Goal: Information Seeking & Learning: Learn about a topic

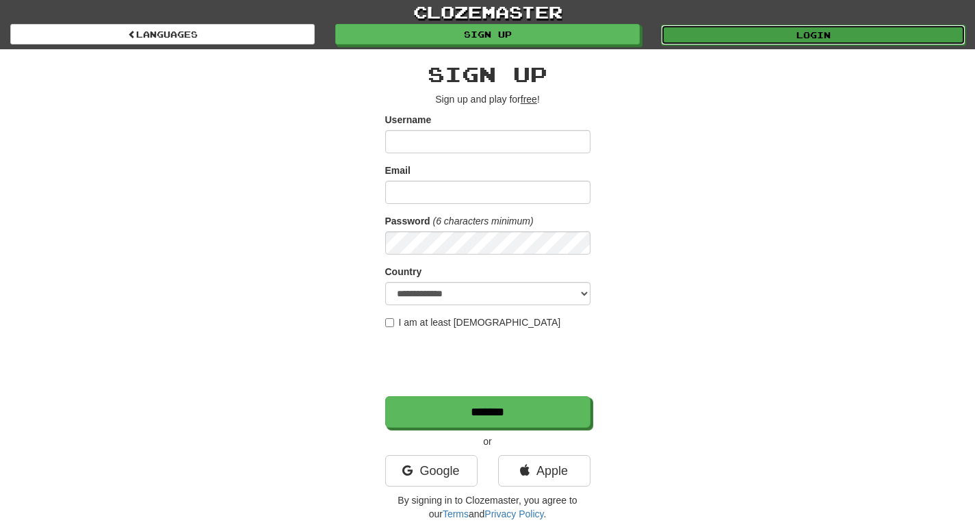
click at [825, 39] on link "Login" at bounding box center [813, 35] width 305 height 21
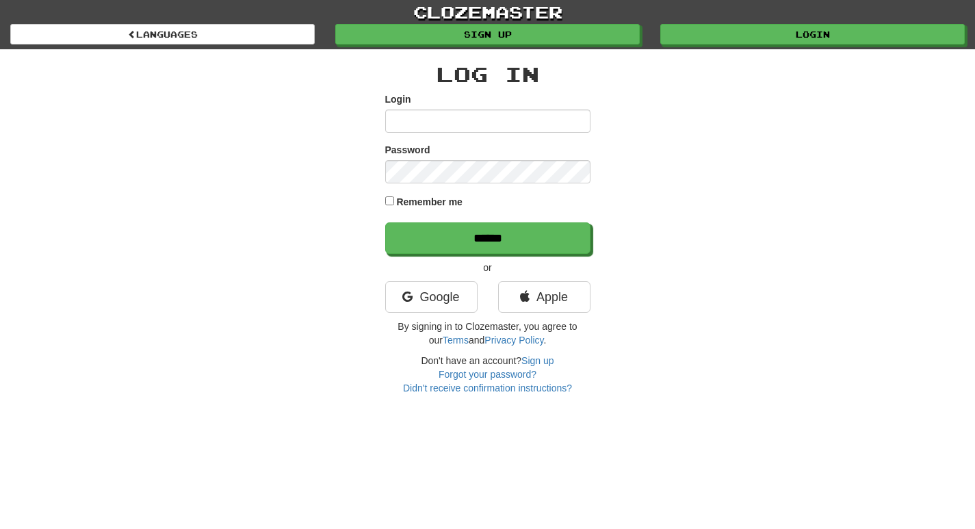
click at [423, 121] on input "Login" at bounding box center [487, 121] width 205 height 23
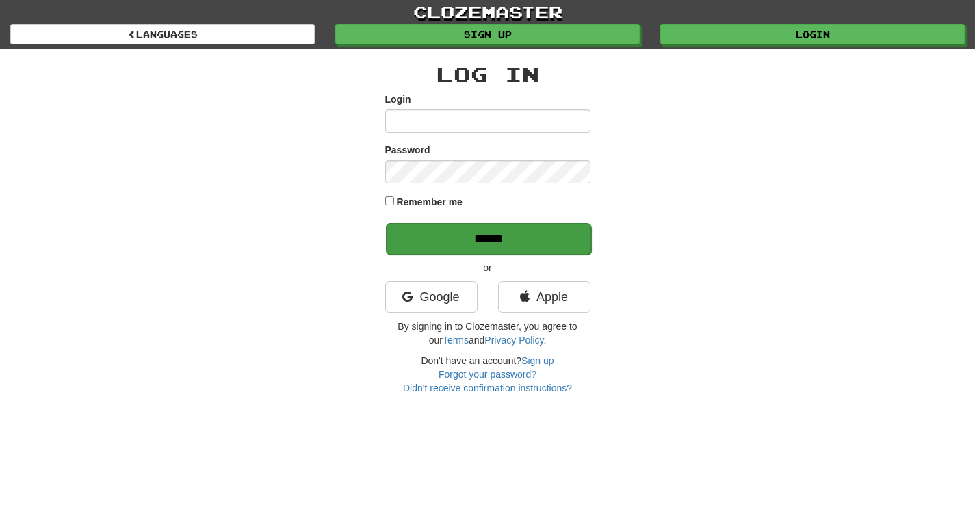
type input "********"
click at [386, 223] on input "******" at bounding box center [488, 238] width 205 height 31
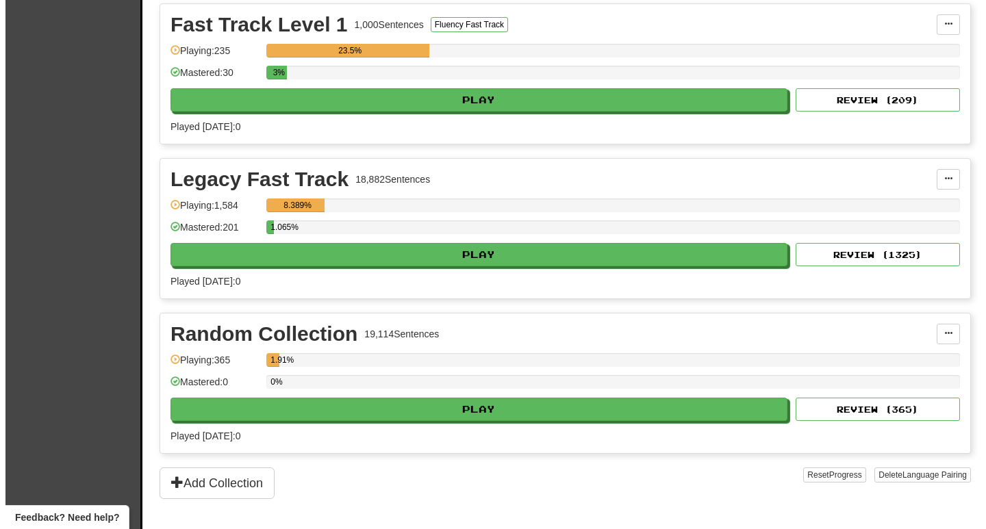
scroll to position [548, 0]
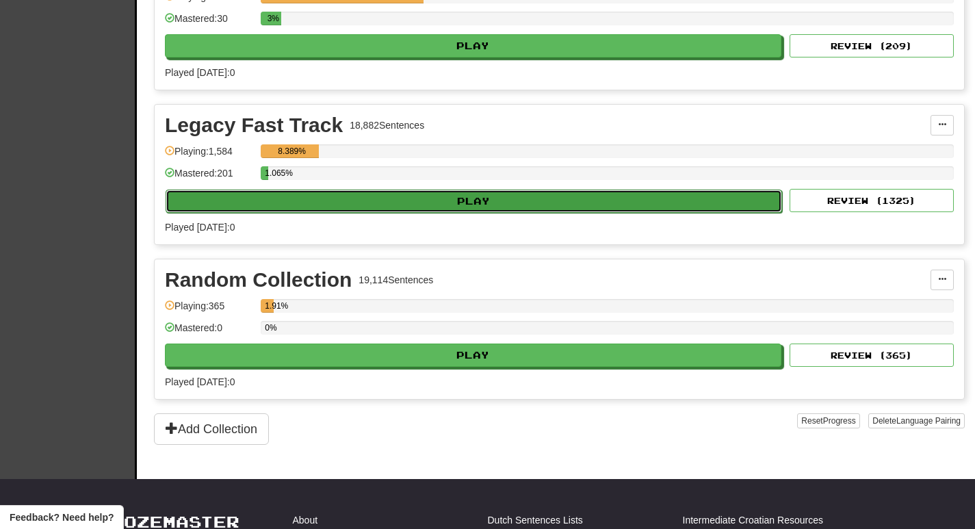
click at [465, 205] on button "Play" at bounding box center [474, 201] width 617 height 23
select select "**"
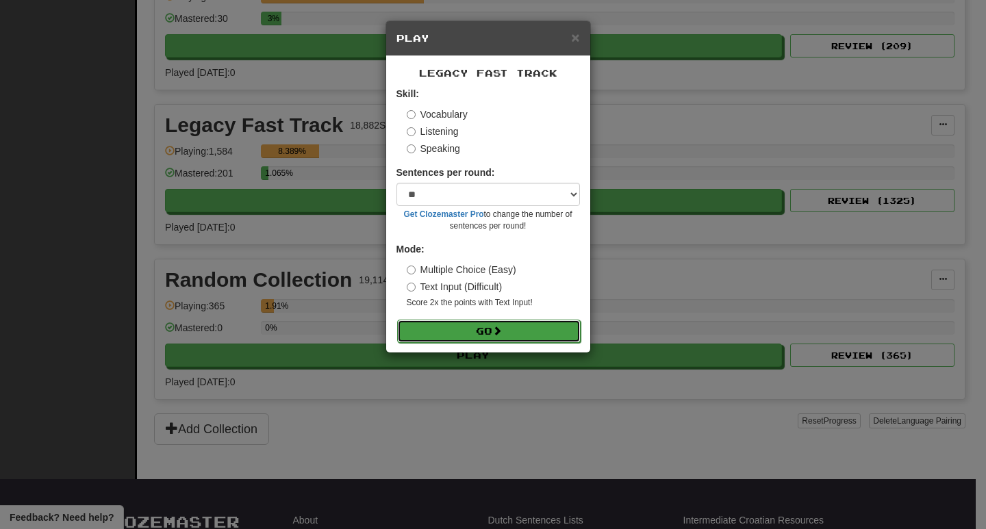
click at [443, 326] on button "Go" at bounding box center [488, 331] width 183 height 23
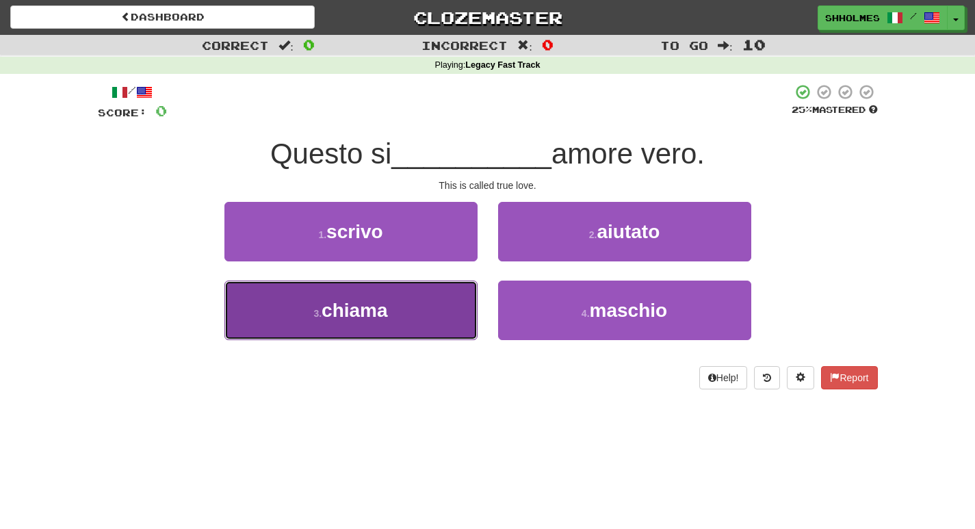
click at [441, 308] on button "3 . chiama" at bounding box center [350, 311] width 253 height 60
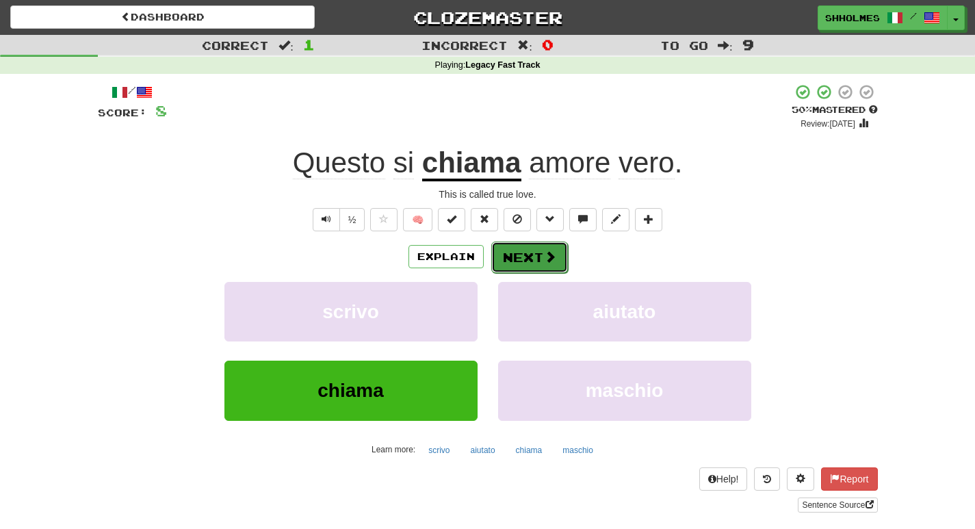
click at [526, 262] on button "Next" at bounding box center [529, 257] width 77 height 31
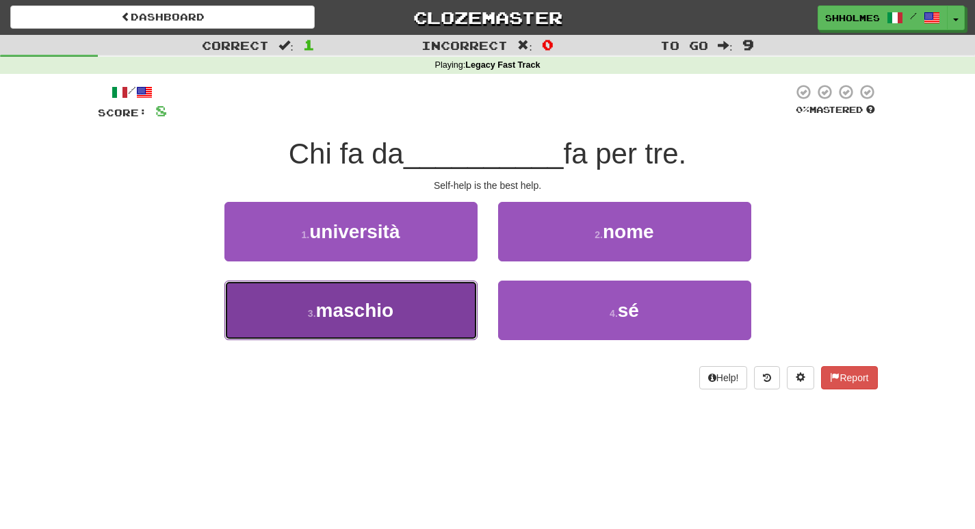
click at [419, 309] on button "3 . maschio" at bounding box center [350, 311] width 253 height 60
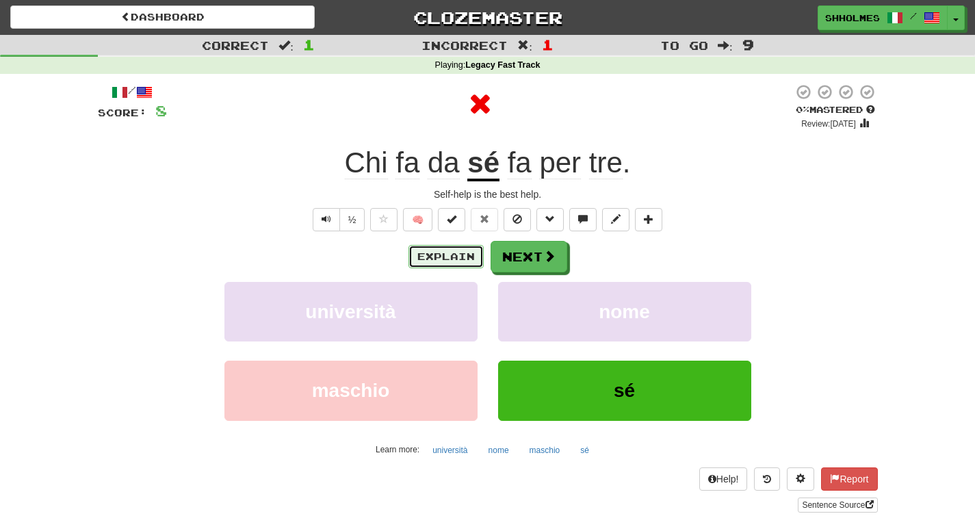
click at [467, 257] on button "Explain" at bounding box center [446, 256] width 75 height 23
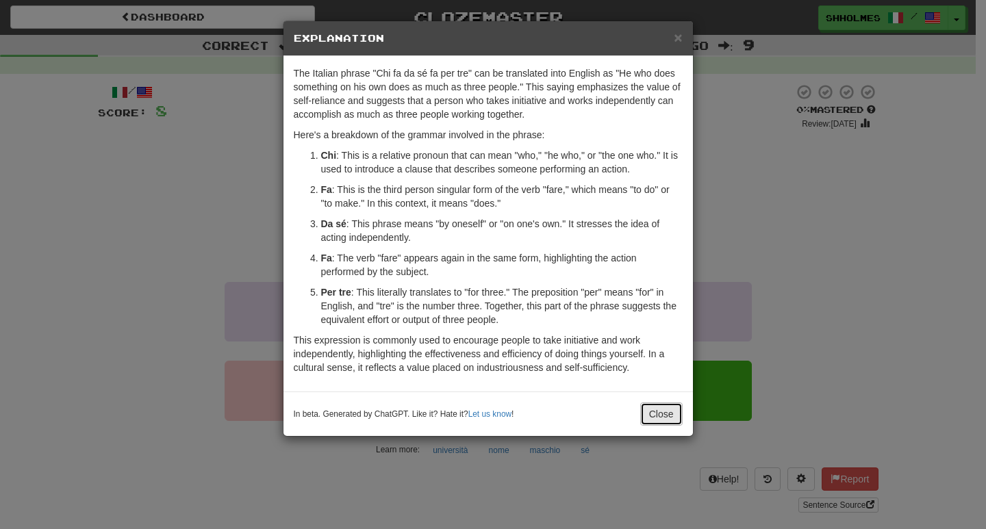
click at [652, 409] on button "Close" at bounding box center [661, 413] width 42 height 23
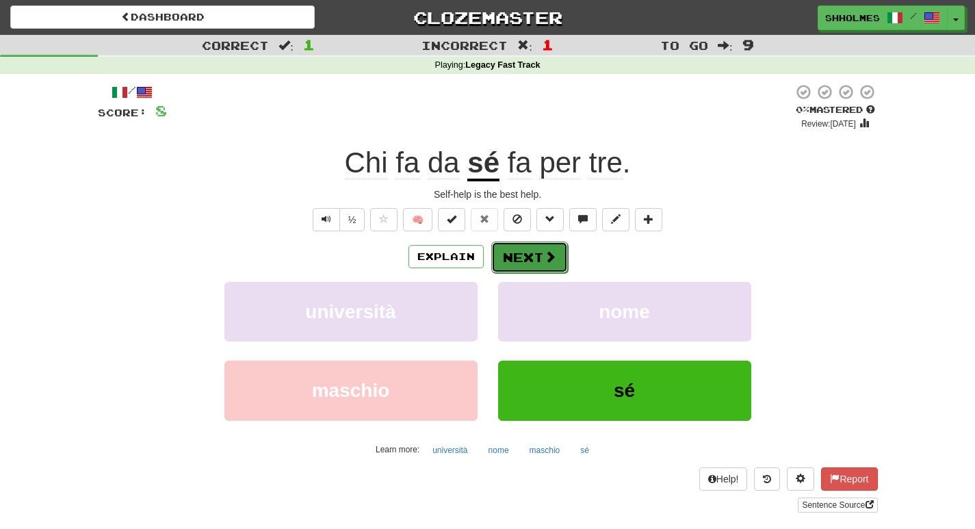
click at [503, 247] on button "Next" at bounding box center [529, 257] width 77 height 31
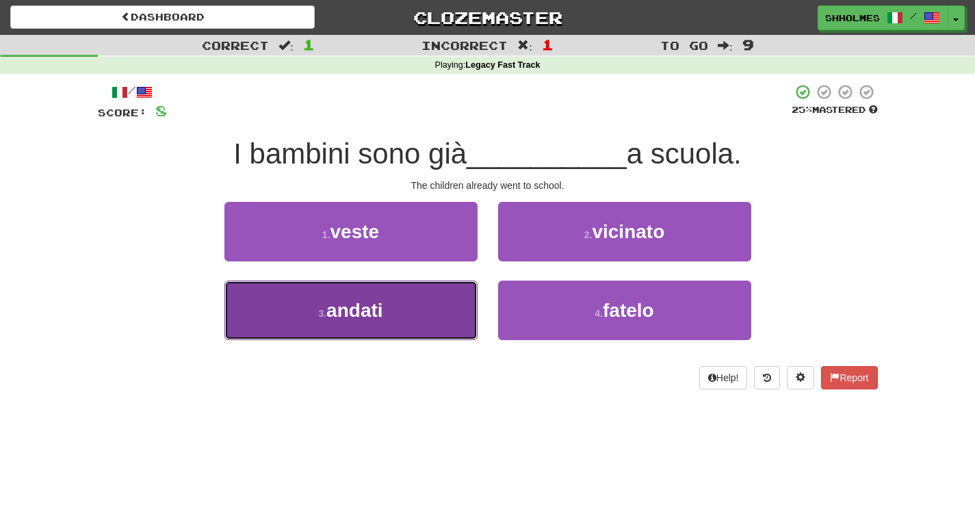
click at [391, 306] on button "3 . [GEOGRAPHIC_DATA]" at bounding box center [350, 311] width 253 height 60
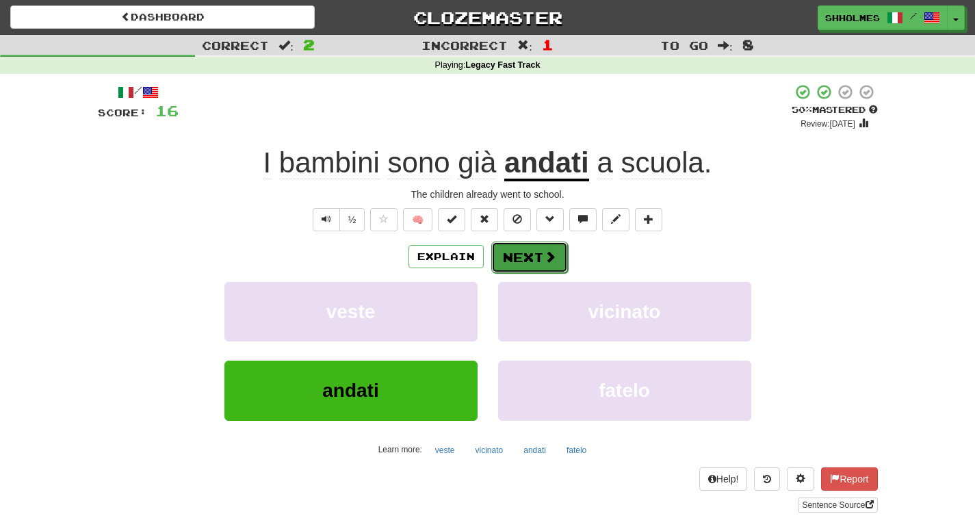
click at [547, 266] on button "Next" at bounding box center [529, 257] width 77 height 31
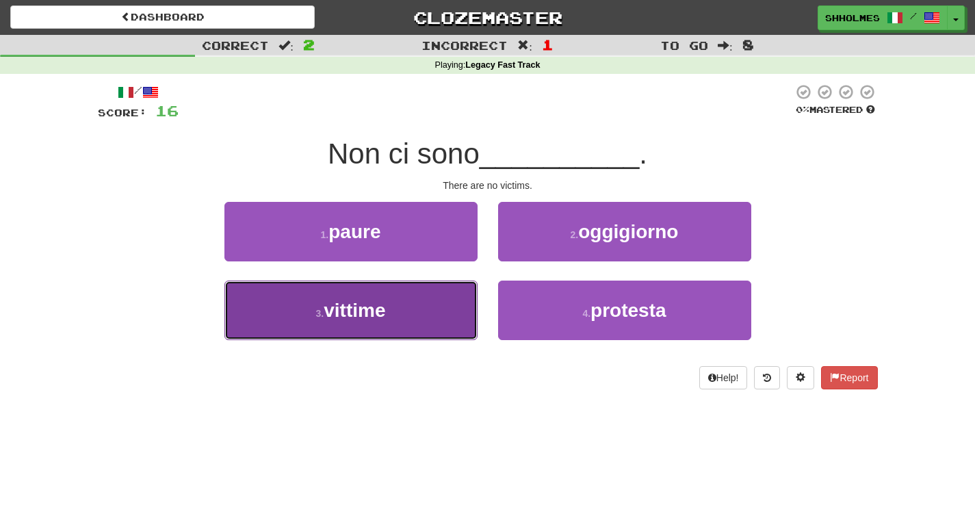
click at [367, 321] on button "3 . vittime" at bounding box center [350, 311] width 253 height 60
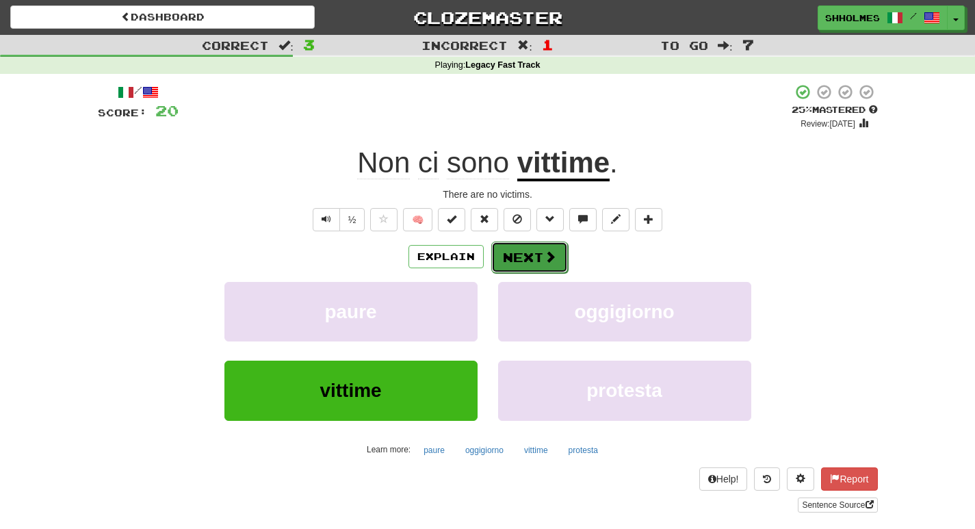
click at [502, 258] on button "Next" at bounding box center [529, 257] width 77 height 31
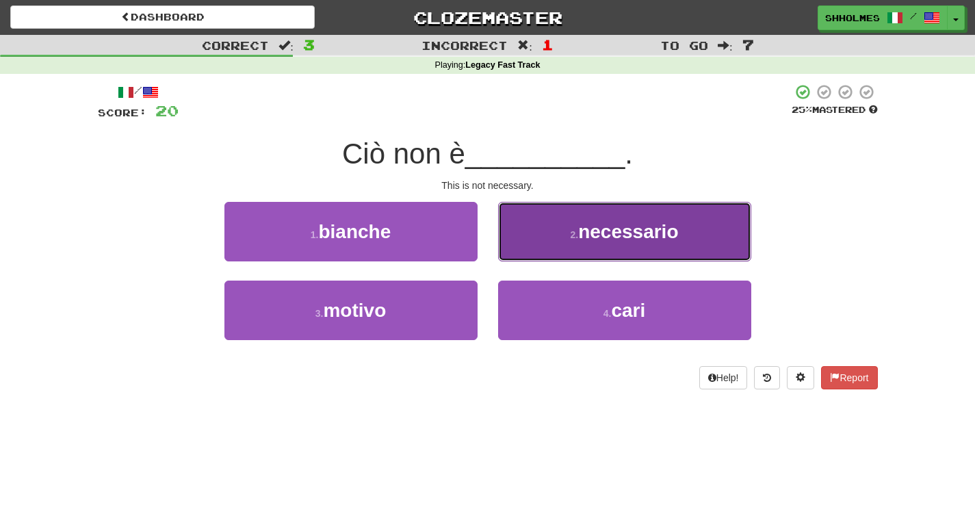
click at [602, 229] on span "necessario" at bounding box center [628, 231] width 100 height 21
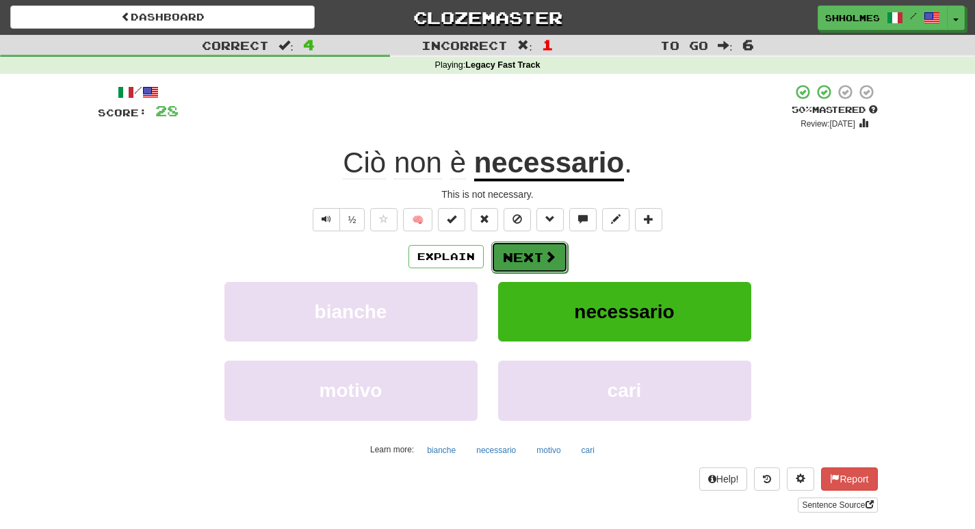
click at [520, 261] on button "Next" at bounding box center [529, 257] width 77 height 31
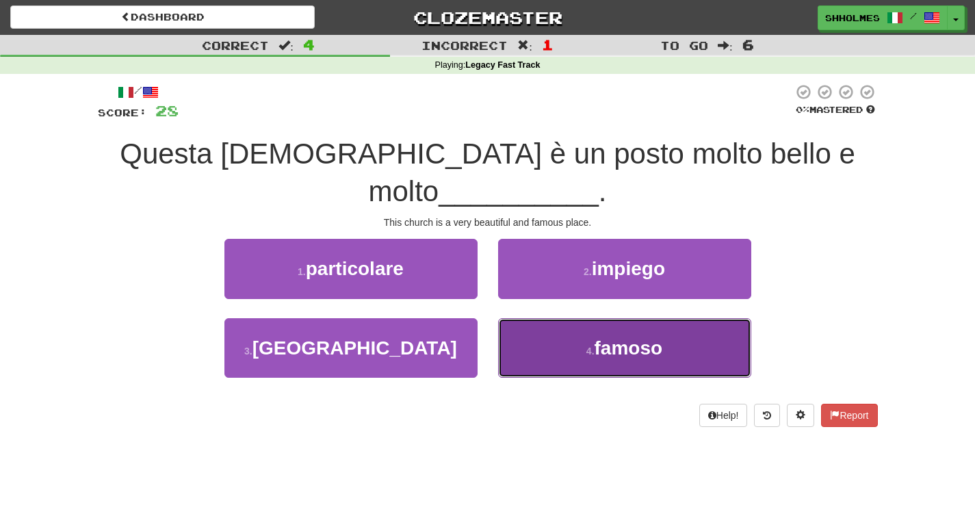
click at [528, 318] on button "4 . famoso" at bounding box center [624, 348] width 253 height 60
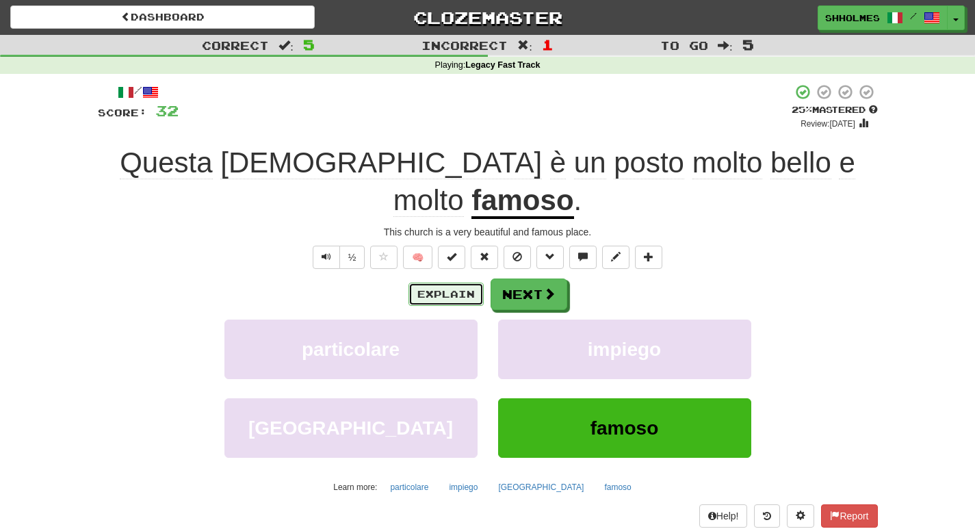
click at [443, 283] on button "Explain" at bounding box center [446, 294] width 75 height 23
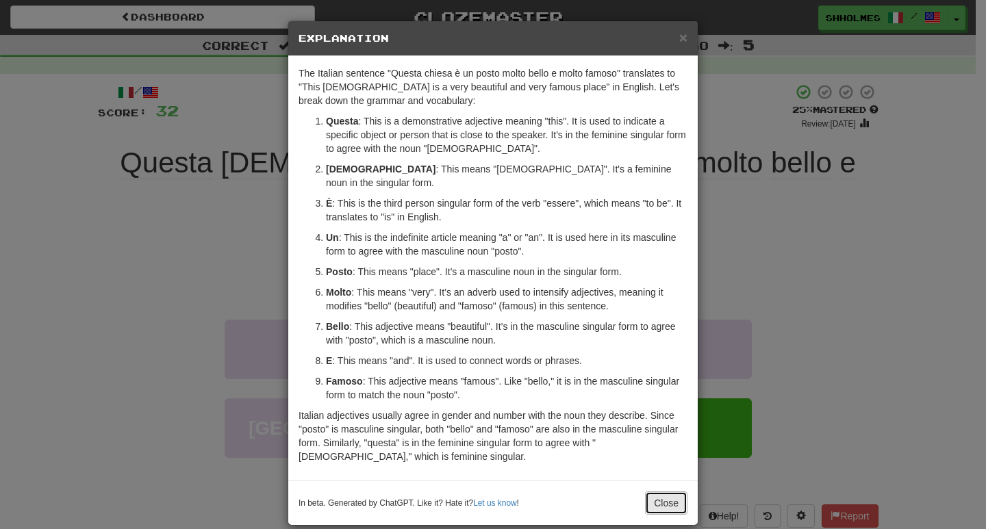
click at [656, 493] on button "Close" at bounding box center [666, 502] width 42 height 23
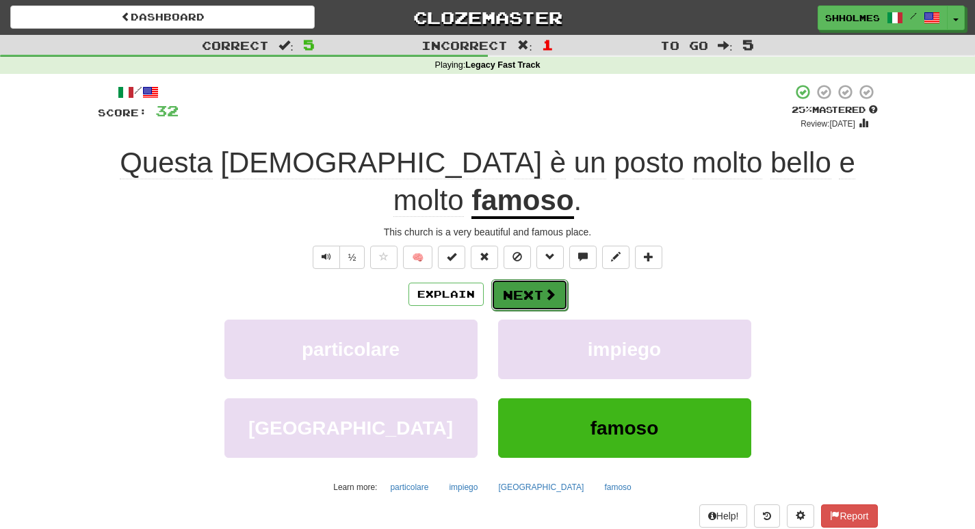
click at [535, 279] on button "Next" at bounding box center [529, 294] width 77 height 31
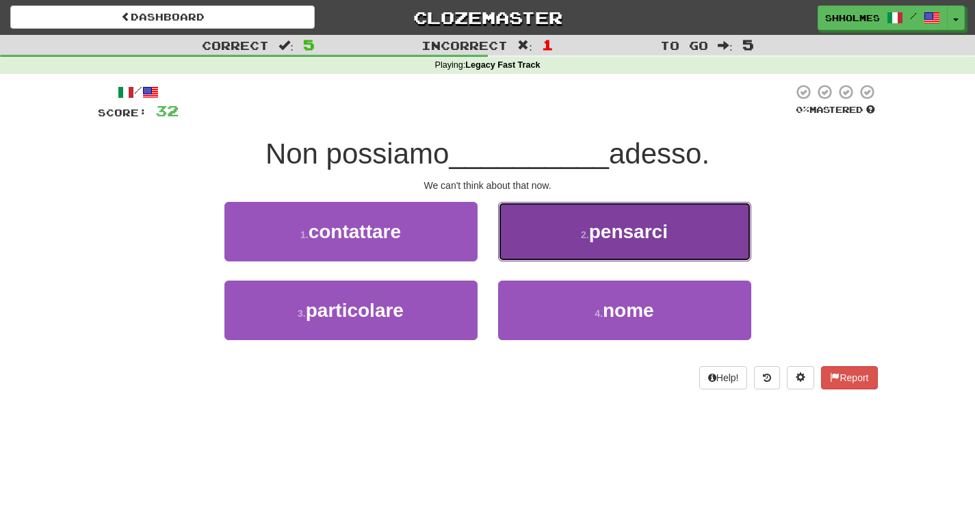
click at [595, 236] on span "pensarci" at bounding box center [628, 231] width 79 height 21
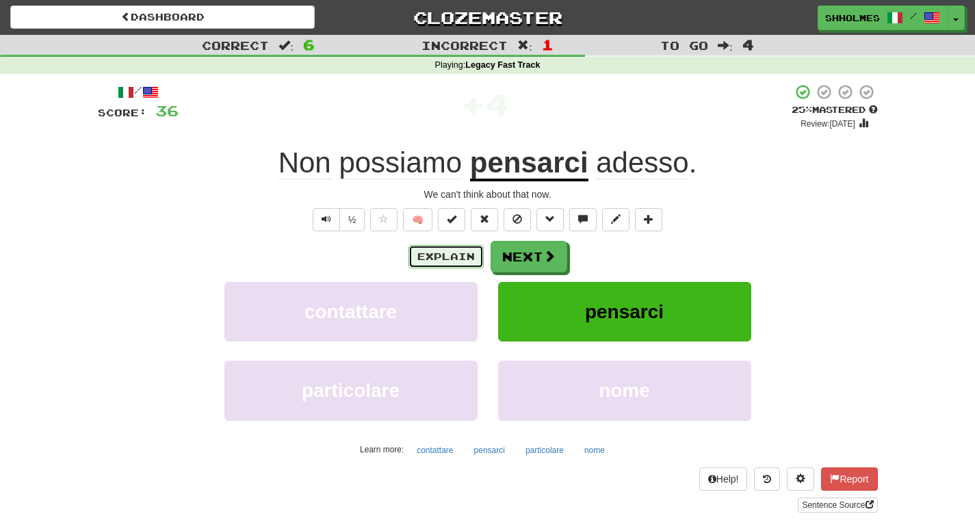
click at [418, 261] on button "Explain" at bounding box center [446, 256] width 75 height 23
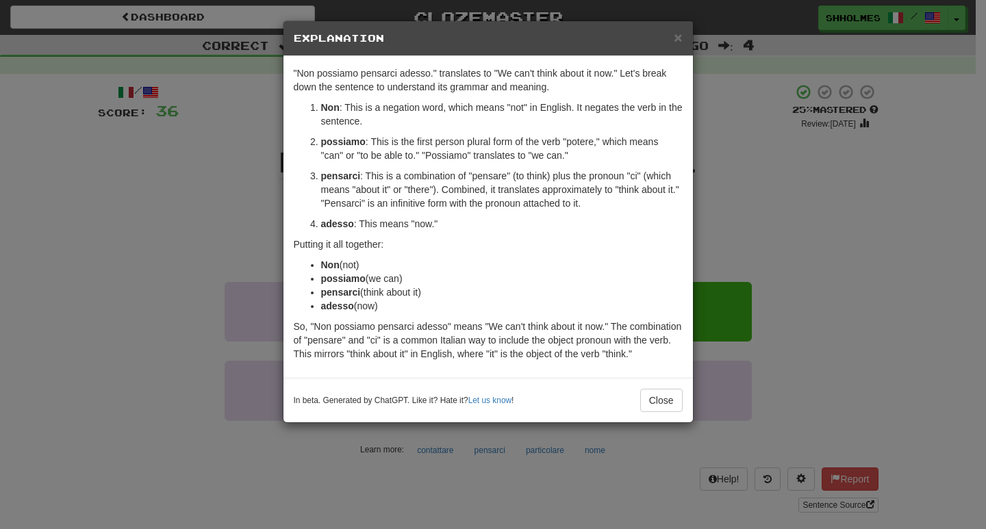
click at [749, 188] on div "× Explanation "Non possiamo pensarci adesso." translates to "We can't think abo…" at bounding box center [493, 264] width 986 height 529
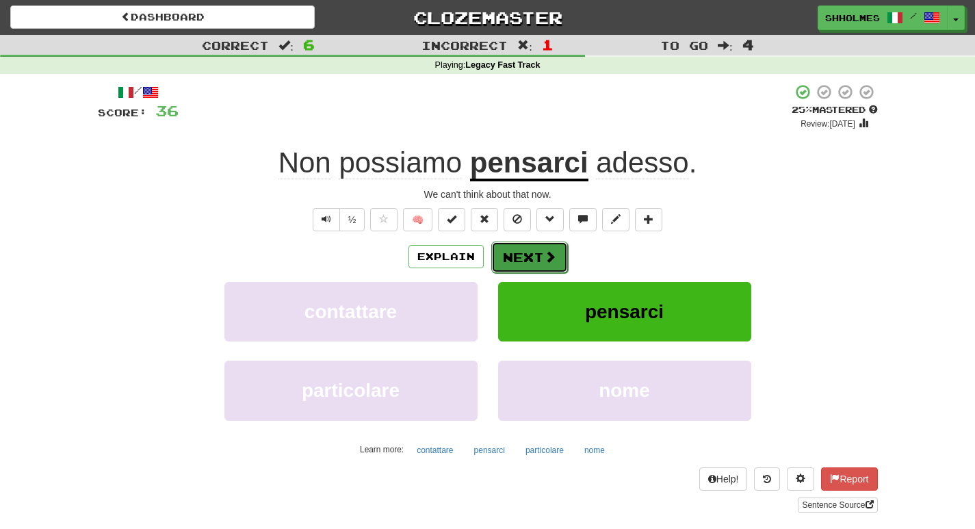
click at [545, 264] on button "Next" at bounding box center [529, 257] width 77 height 31
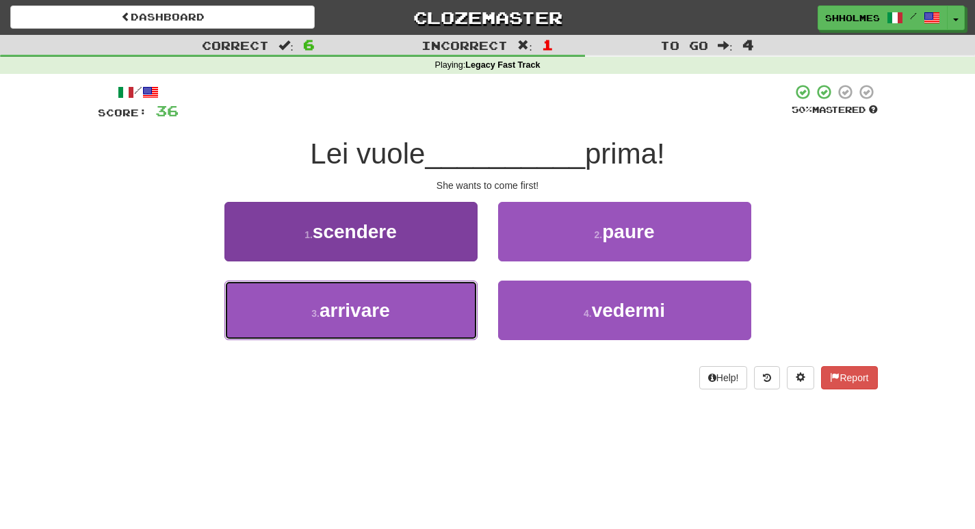
click at [407, 309] on button "3 . arrivare" at bounding box center [350, 311] width 253 height 60
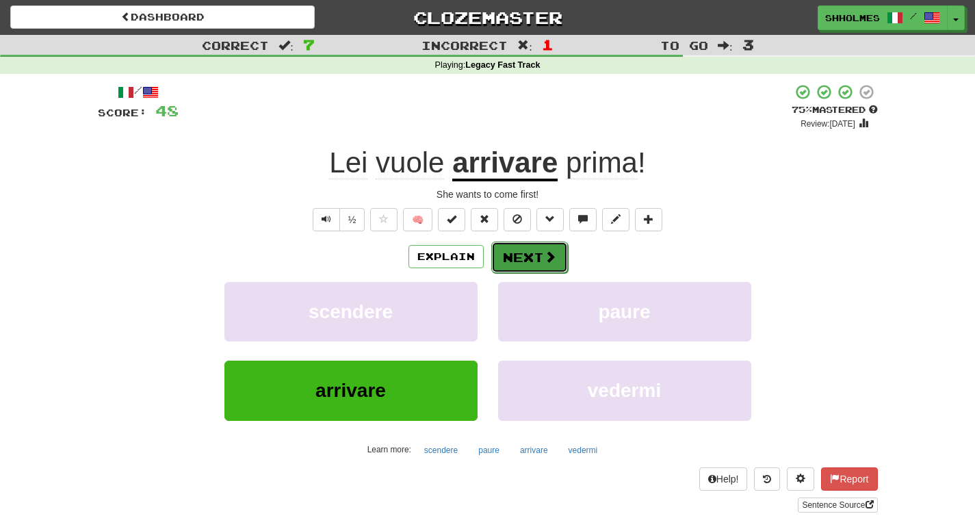
click at [526, 264] on button "Next" at bounding box center [529, 257] width 77 height 31
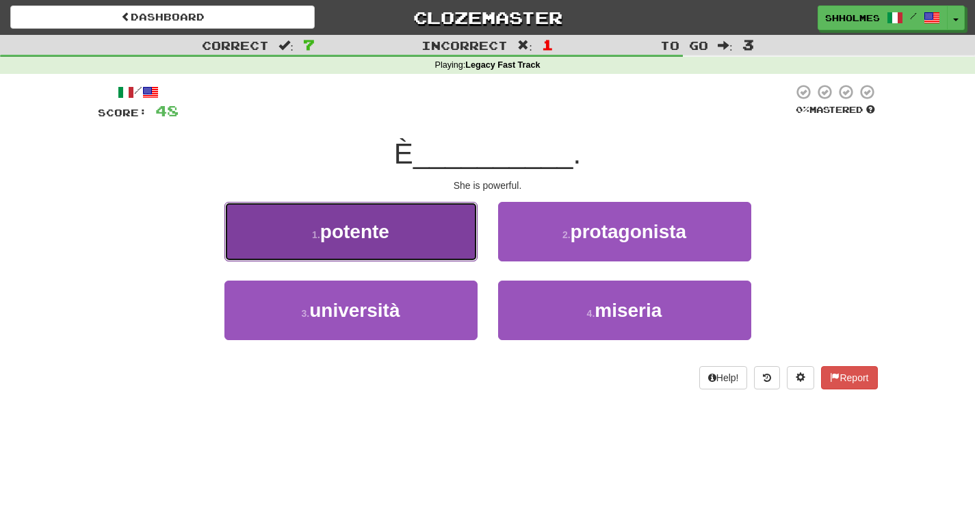
click at [422, 244] on button "1 . potente" at bounding box center [350, 232] width 253 height 60
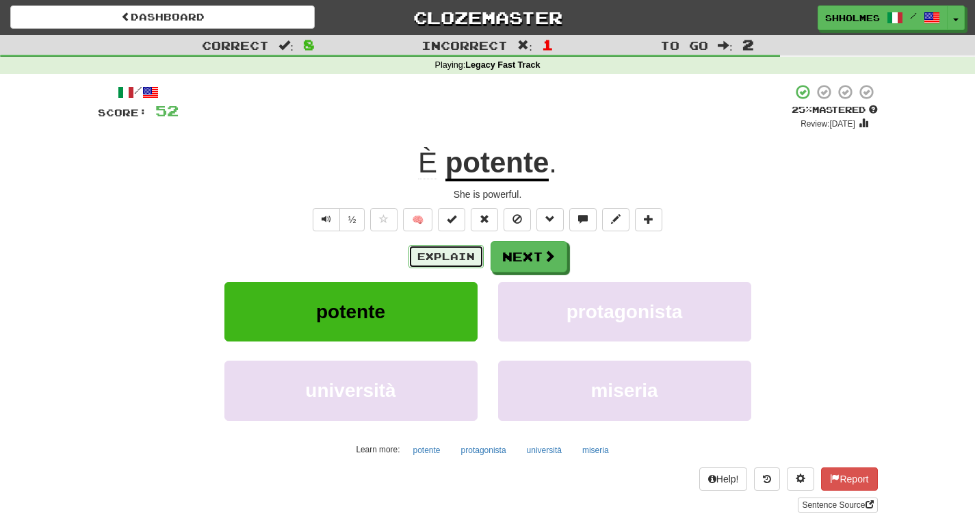
click at [435, 253] on button "Explain" at bounding box center [446, 256] width 75 height 23
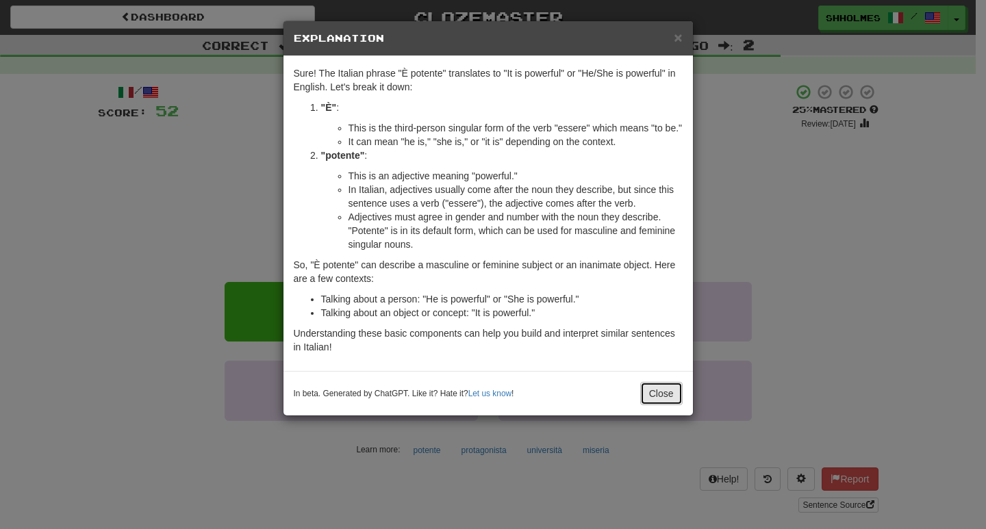
click at [656, 397] on button "Close" at bounding box center [661, 393] width 42 height 23
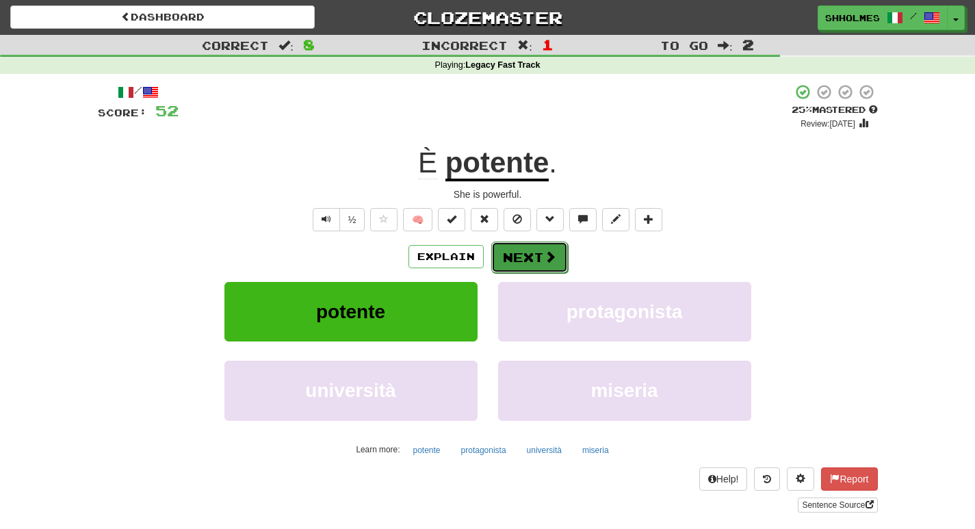
click at [541, 254] on button "Next" at bounding box center [529, 257] width 77 height 31
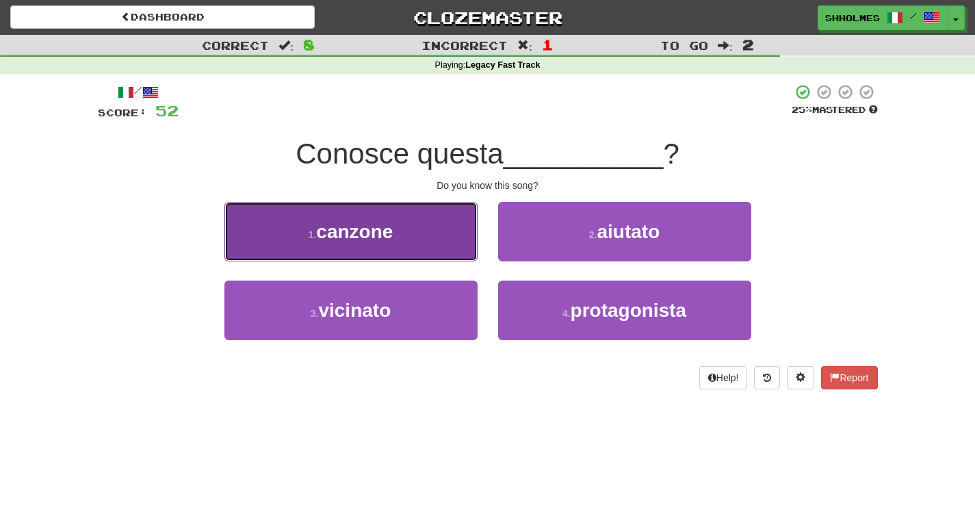
click at [389, 221] on span "canzone" at bounding box center [354, 231] width 77 height 21
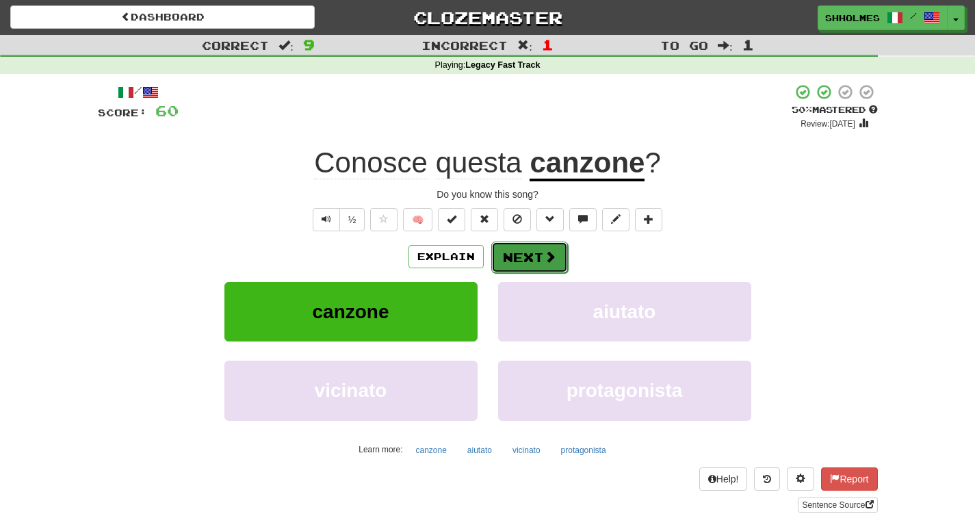
click at [539, 260] on button "Next" at bounding box center [529, 257] width 77 height 31
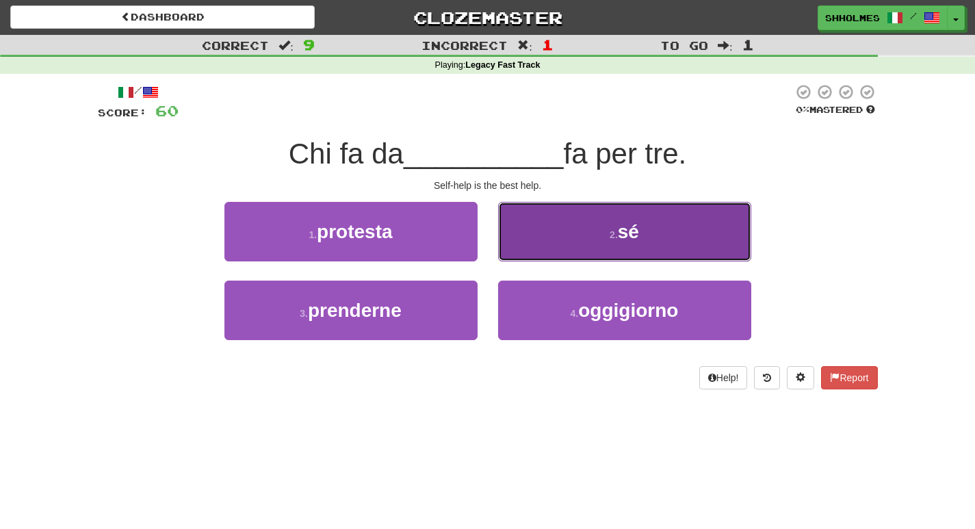
click at [548, 241] on button "2 . sé" at bounding box center [624, 232] width 253 height 60
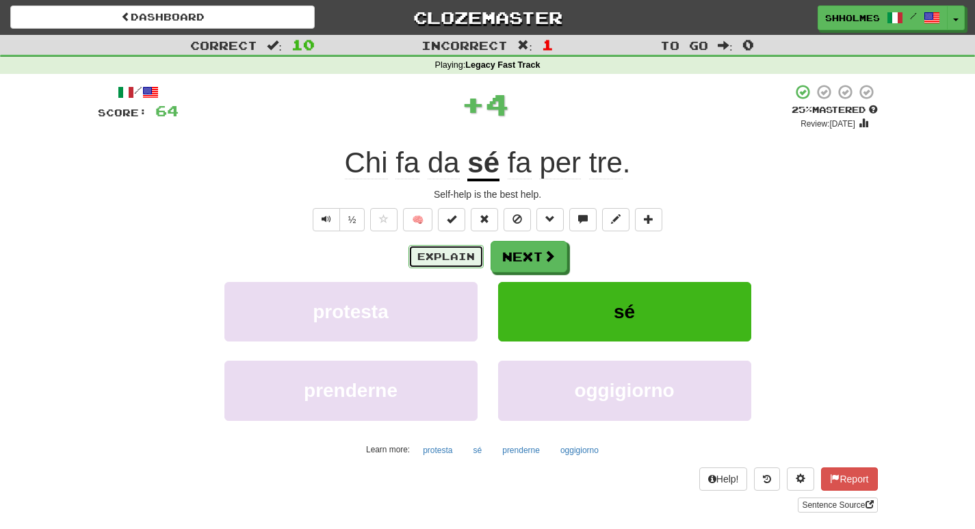
click at [459, 257] on button "Explain" at bounding box center [446, 256] width 75 height 23
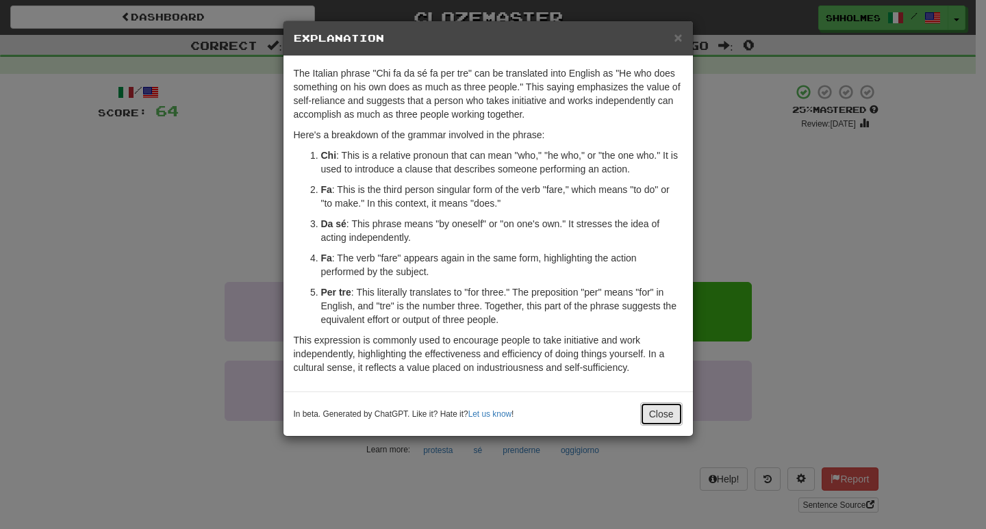
click at [655, 412] on button "Close" at bounding box center [661, 413] width 42 height 23
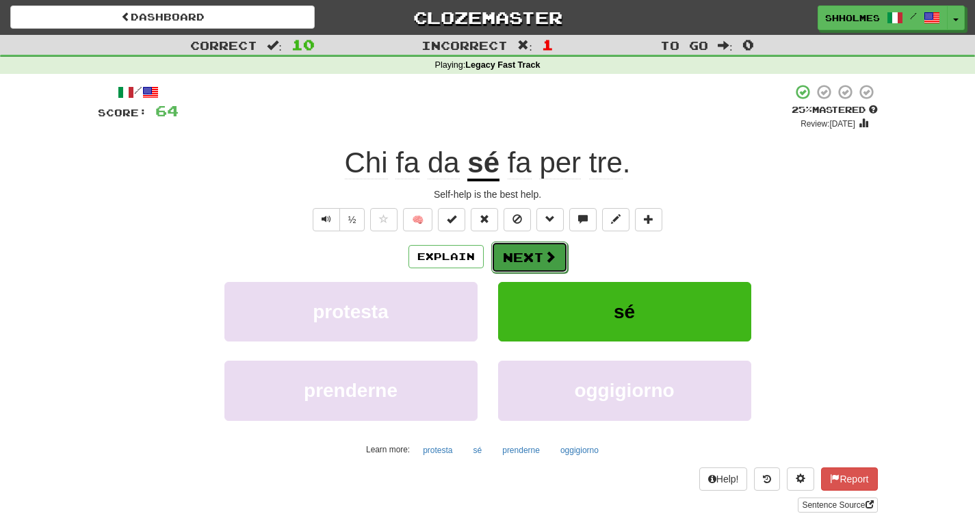
click at [532, 262] on button "Next" at bounding box center [529, 257] width 77 height 31
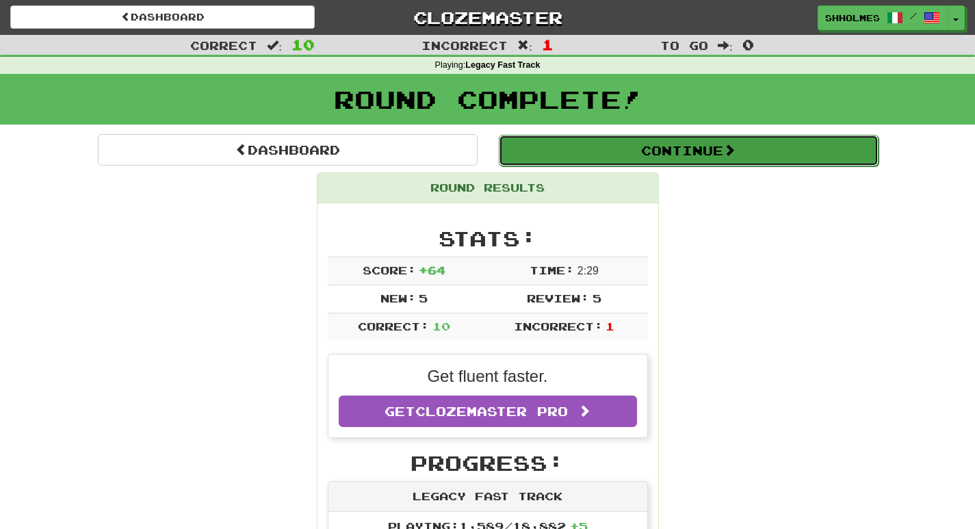
click at [661, 155] on button "Continue" at bounding box center [689, 150] width 380 height 31
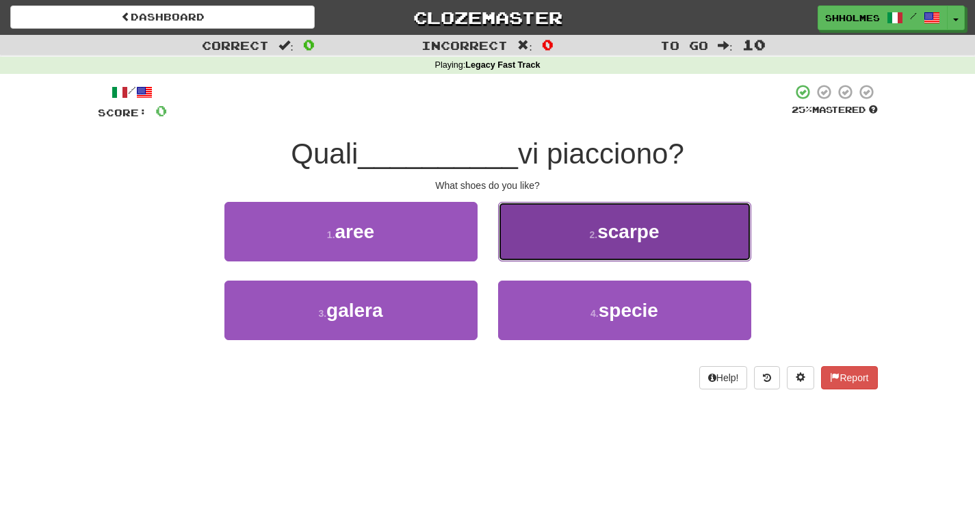
click at [580, 240] on button "2 . scarpe" at bounding box center [624, 232] width 253 height 60
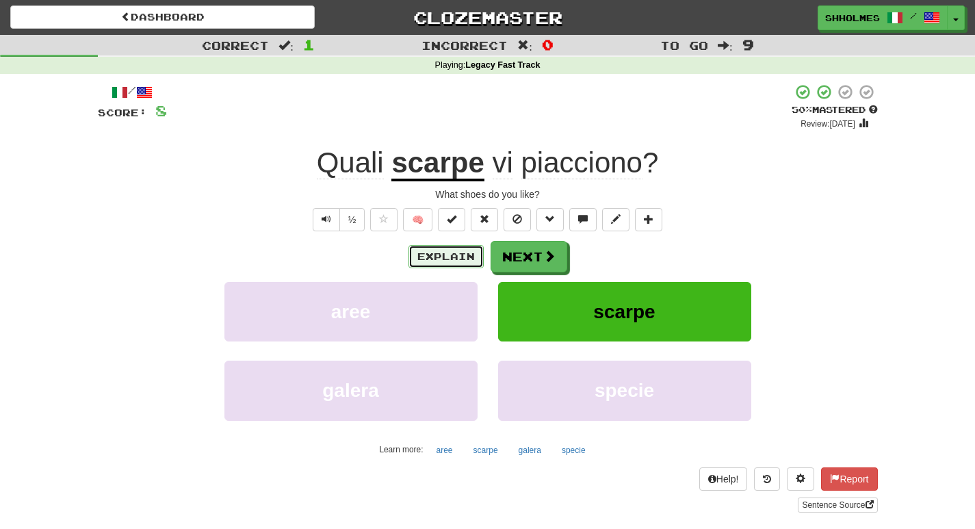
click at [428, 261] on button "Explain" at bounding box center [446, 256] width 75 height 23
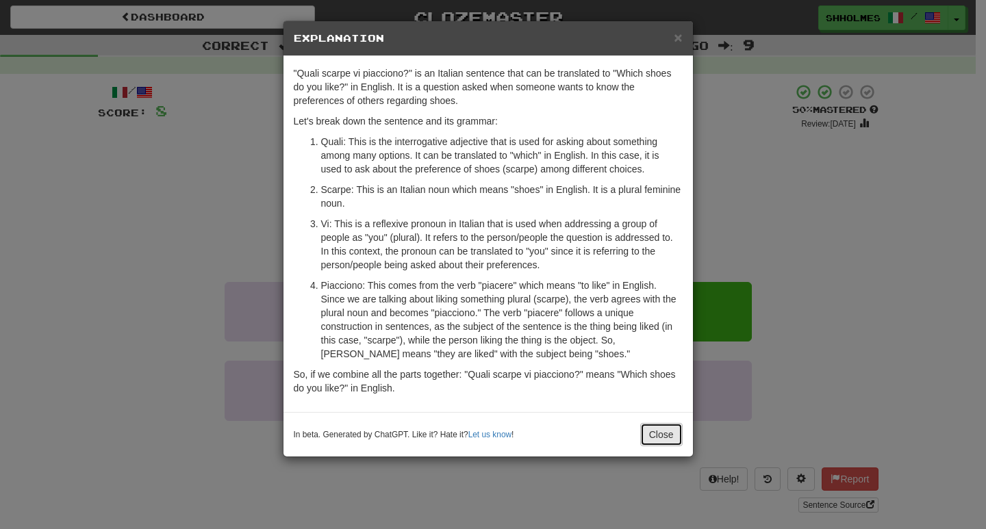
click at [667, 438] on button "Close" at bounding box center [661, 434] width 42 height 23
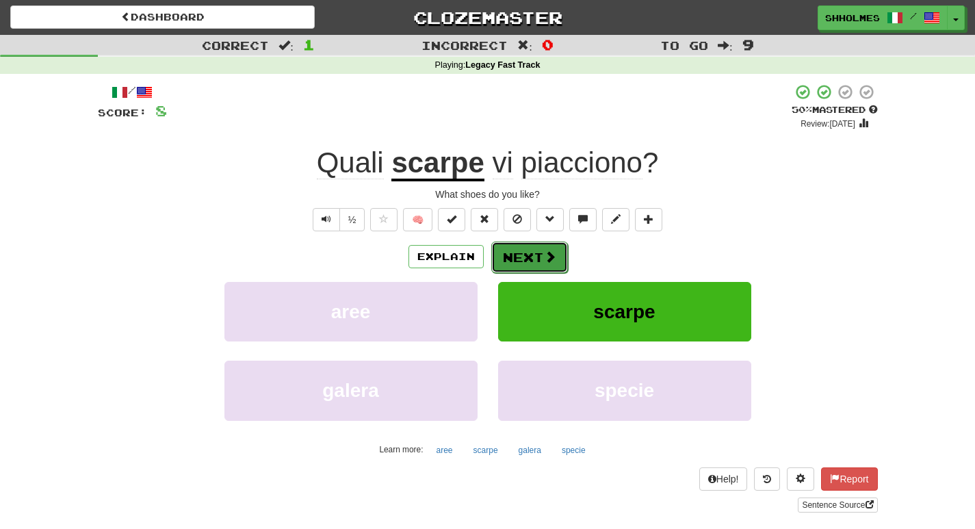
click at [503, 254] on button "Next" at bounding box center [529, 257] width 77 height 31
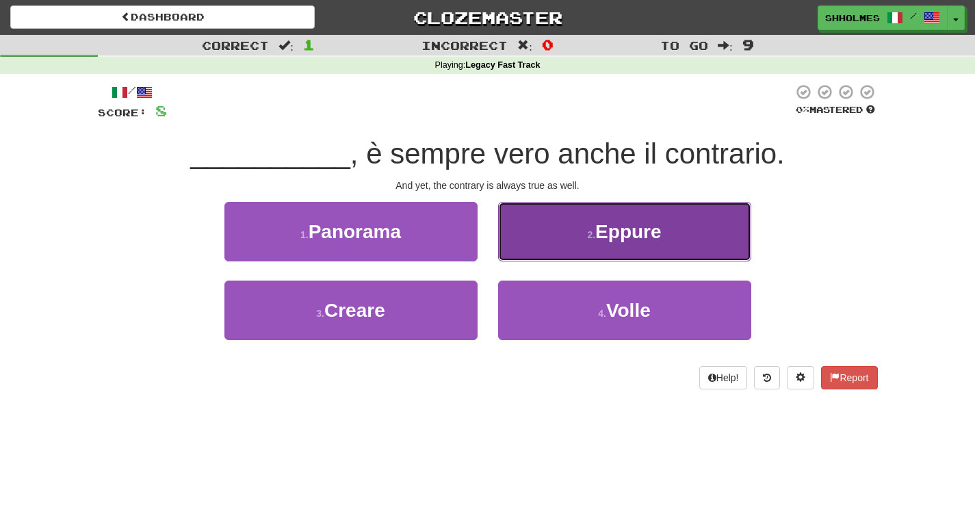
click at [593, 242] on button "2 . [GEOGRAPHIC_DATA]" at bounding box center [624, 232] width 253 height 60
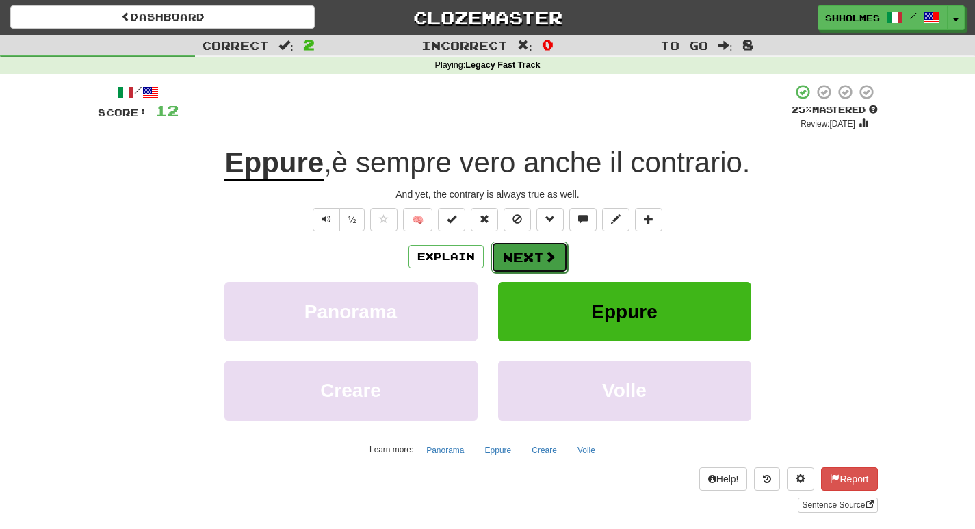
click at [510, 253] on button "Next" at bounding box center [529, 257] width 77 height 31
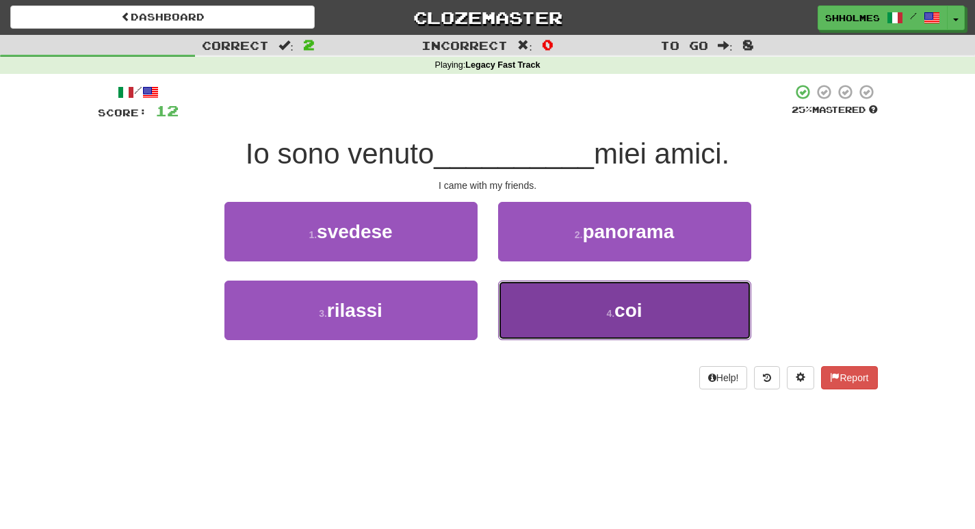
click at [525, 305] on button "4 . coi" at bounding box center [624, 311] width 253 height 60
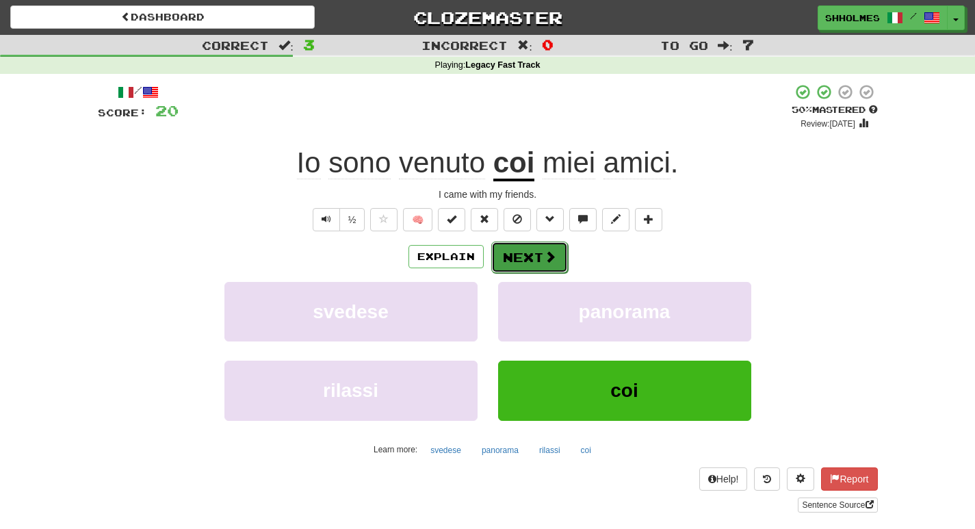
click at [508, 257] on button "Next" at bounding box center [529, 257] width 77 height 31
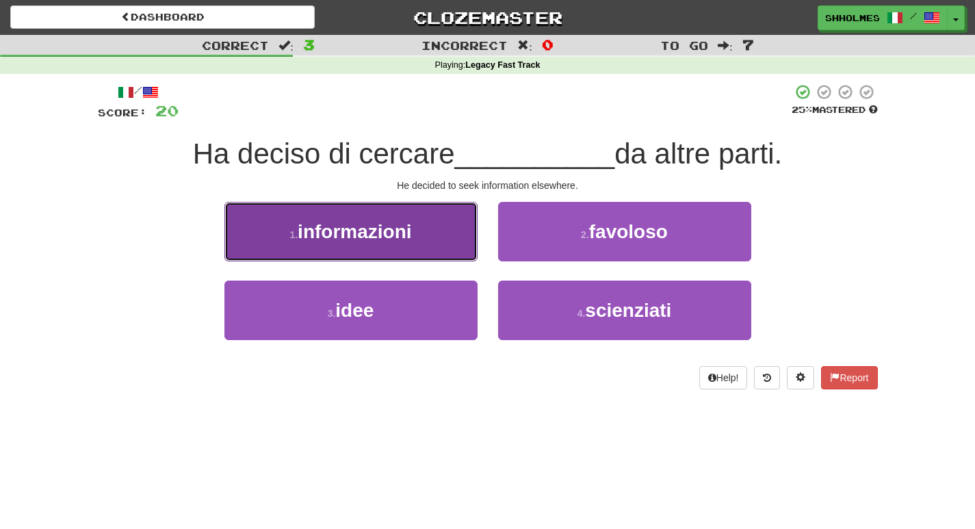
click at [411, 231] on span "informazioni" at bounding box center [355, 231] width 114 height 21
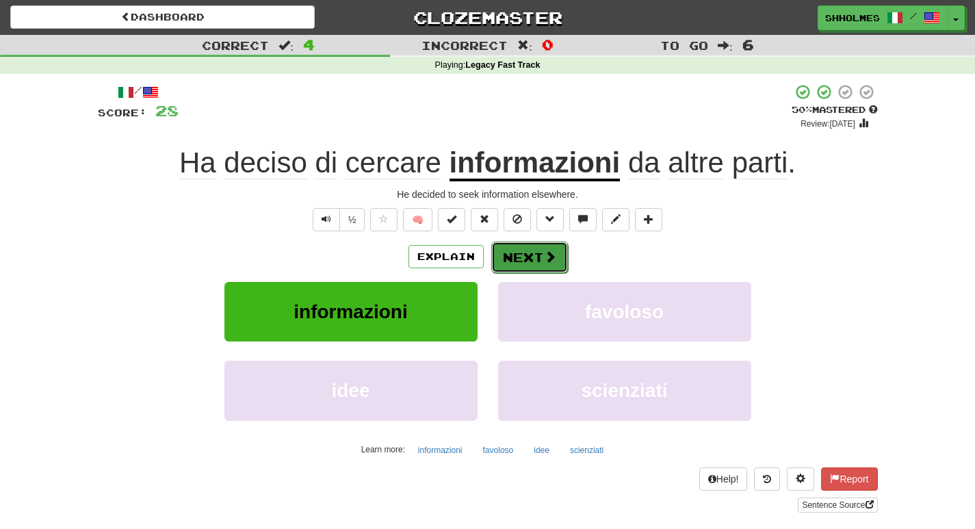
click at [526, 258] on button "Next" at bounding box center [529, 257] width 77 height 31
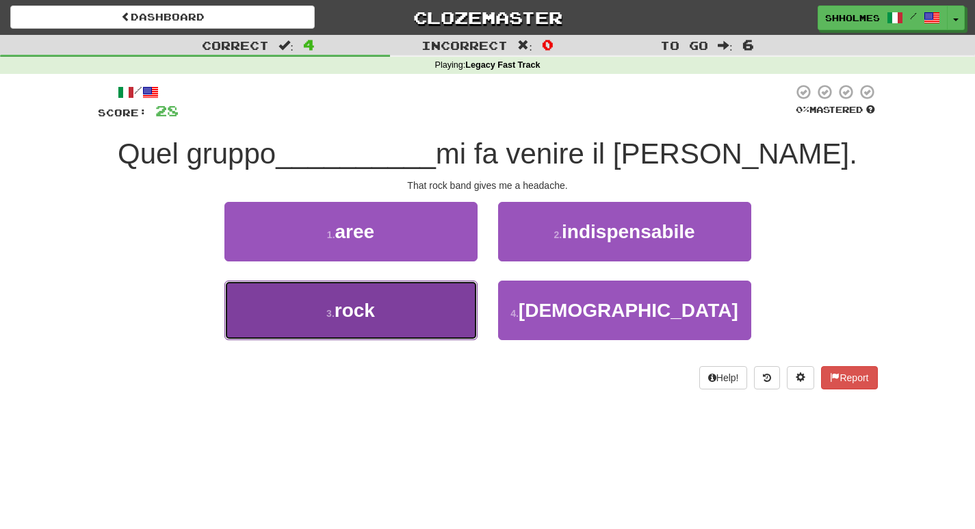
click at [402, 311] on button "3 . rock" at bounding box center [350, 311] width 253 height 60
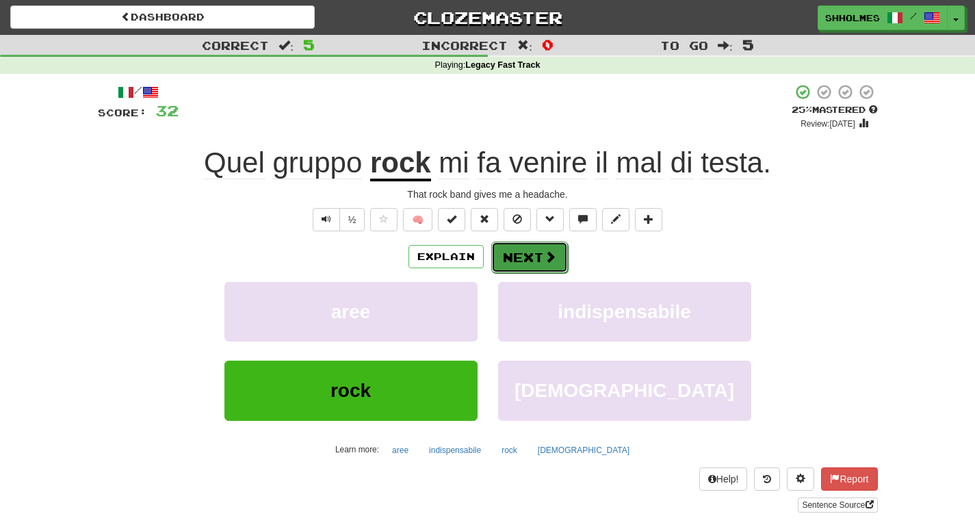
click at [517, 261] on button "Next" at bounding box center [529, 257] width 77 height 31
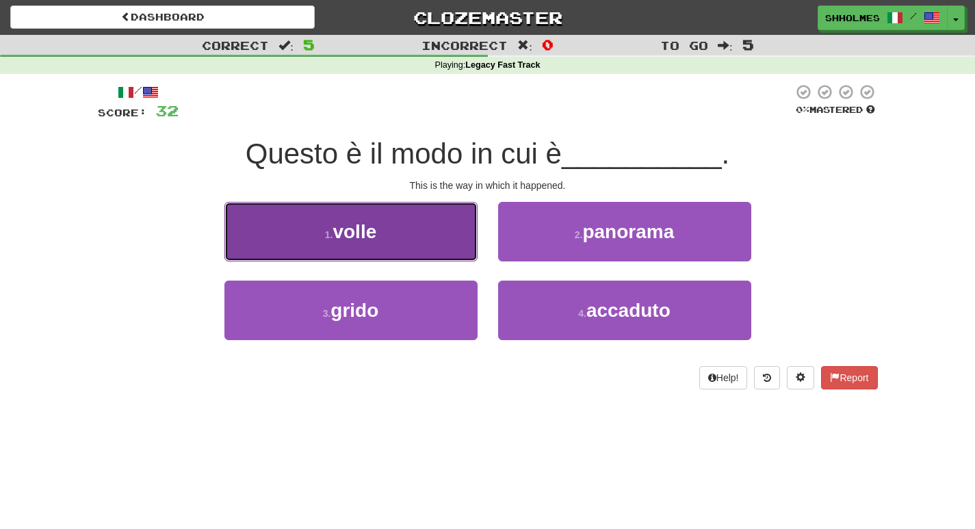
click at [397, 235] on button "1 . volle" at bounding box center [350, 232] width 253 height 60
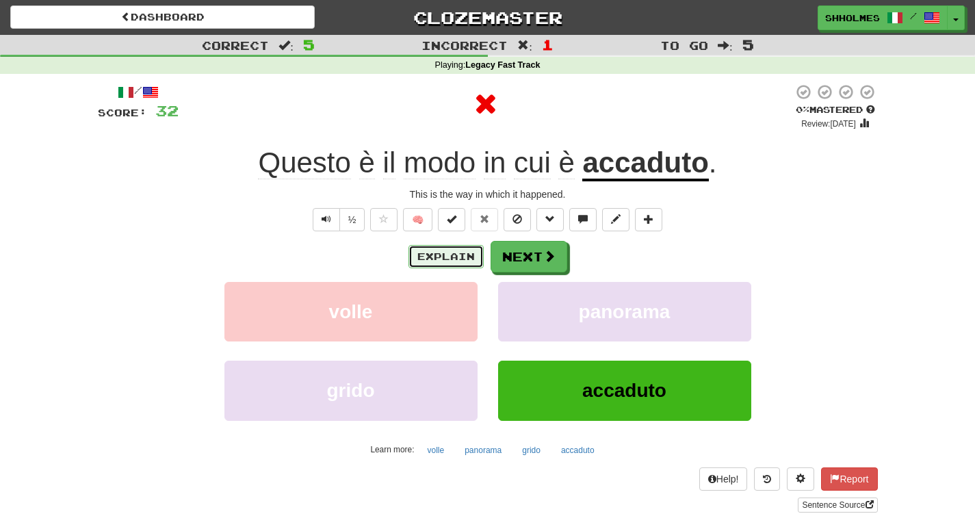
click at [436, 252] on button "Explain" at bounding box center [446, 256] width 75 height 23
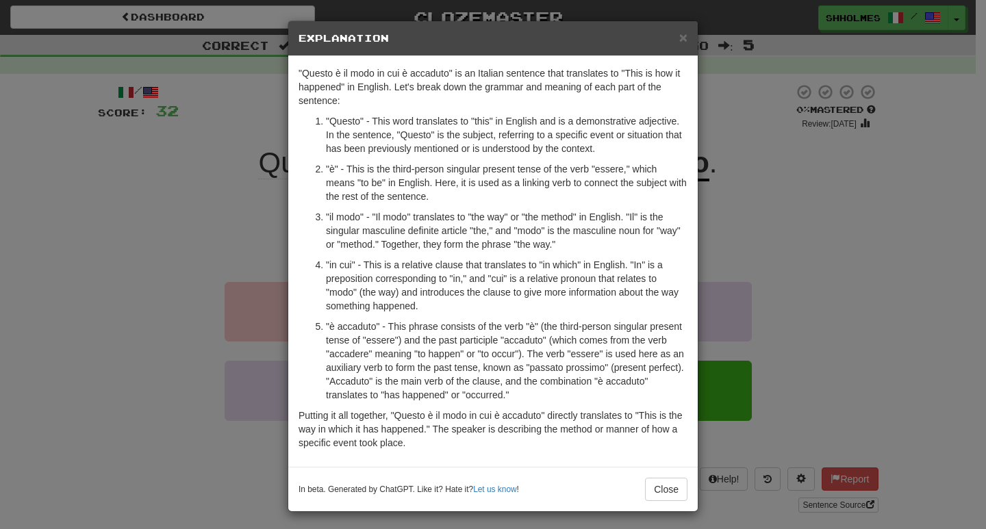
click at [845, 183] on div "× Explanation "Questo è il modo in cui è accaduto" is an Italian sentence that …" at bounding box center [493, 264] width 986 height 529
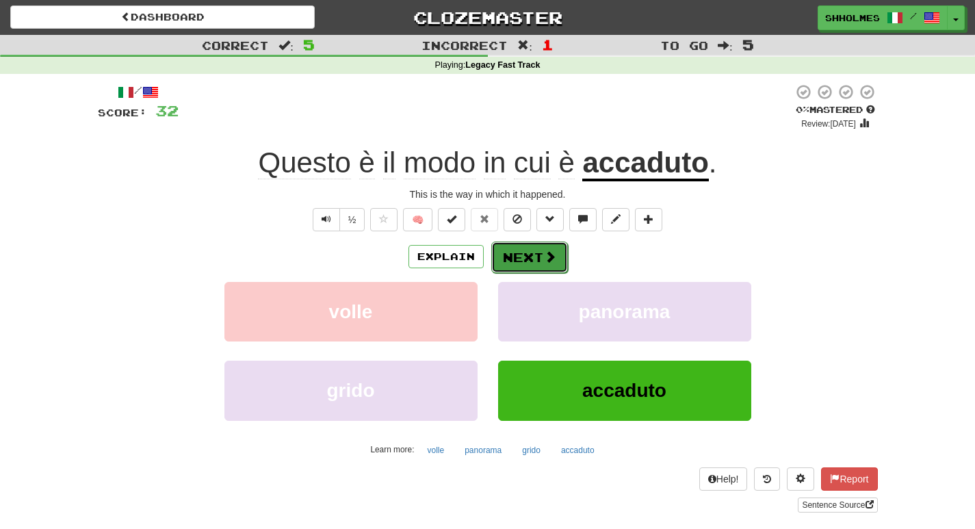
click at [505, 263] on button "Next" at bounding box center [529, 257] width 77 height 31
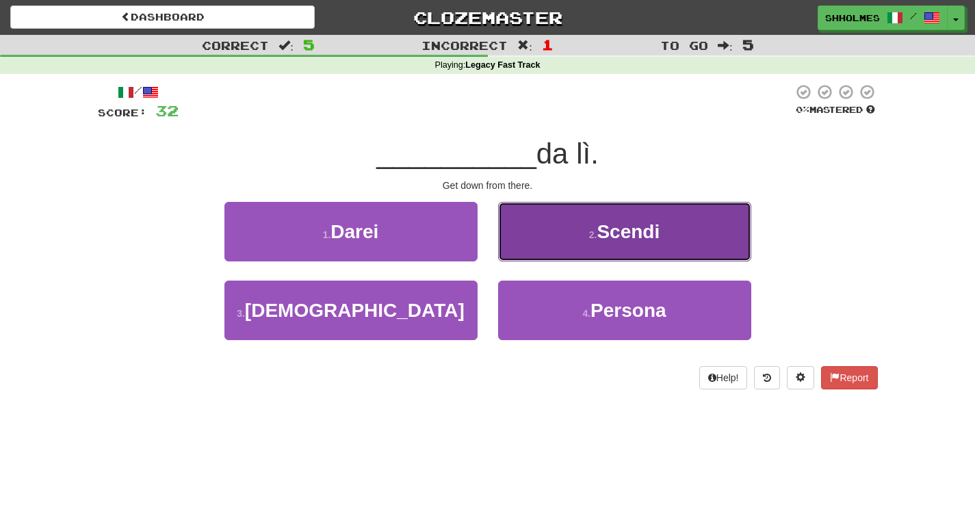
click at [533, 222] on button "2 . Scendi" at bounding box center [624, 232] width 253 height 60
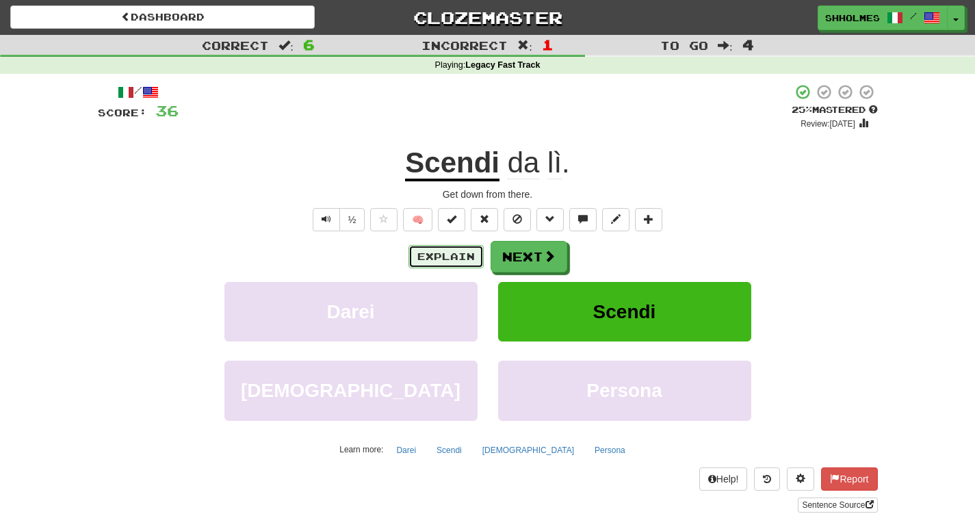
click at [452, 260] on button "Explain" at bounding box center [446, 256] width 75 height 23
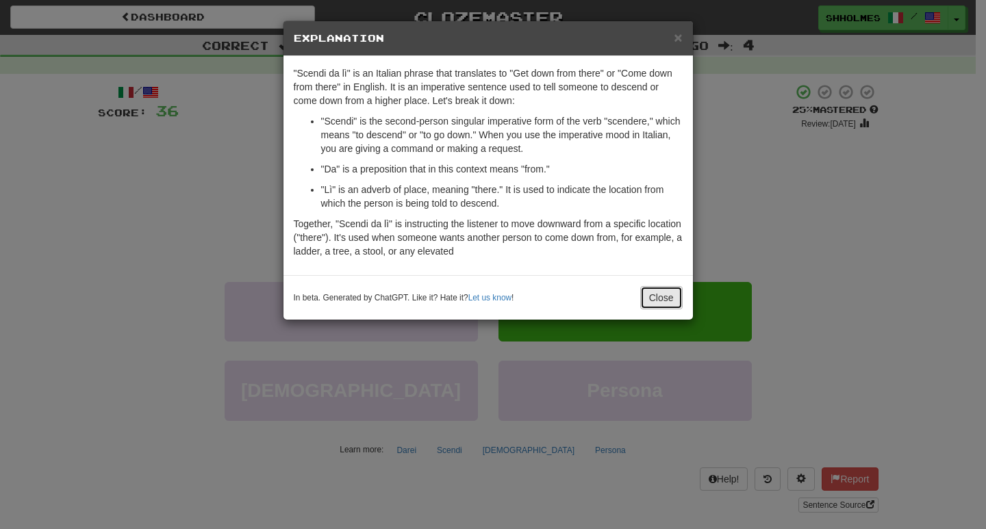
click at [647, 298] on button "Close" at bounding box center [661, 297] width 42 height 23
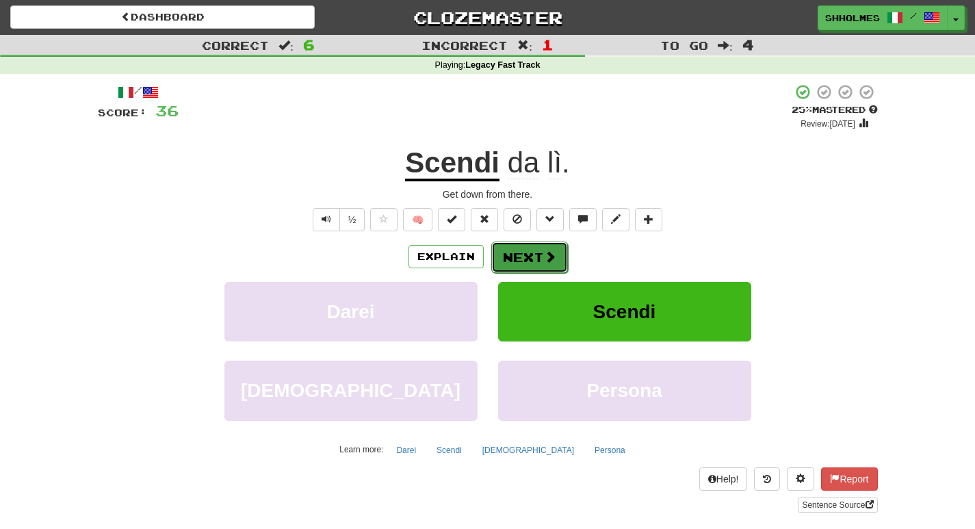
click at [530, 258] on button "Next" at bounding box center [529, 257] width 77 height 31
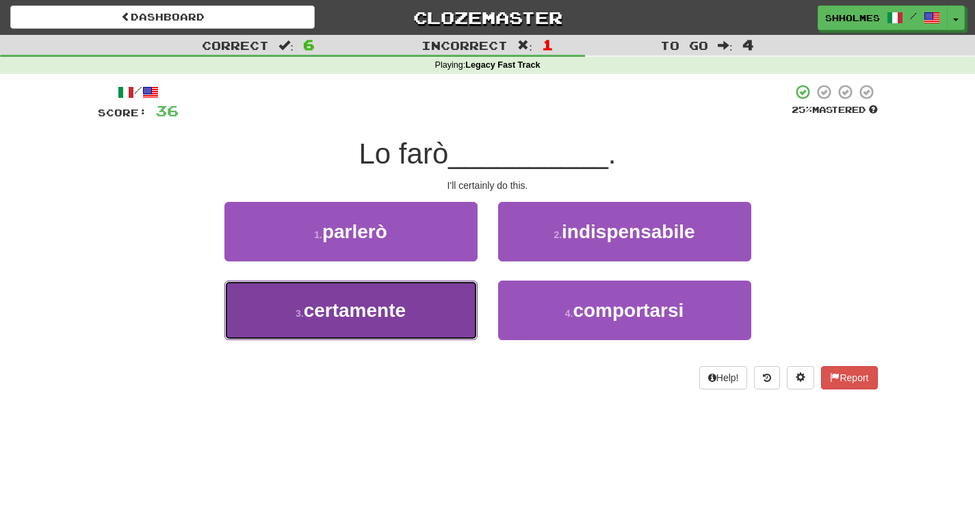
click at [407, 303] on button "3 . certamente" at bounding box center [350, 311] width 253 height 60
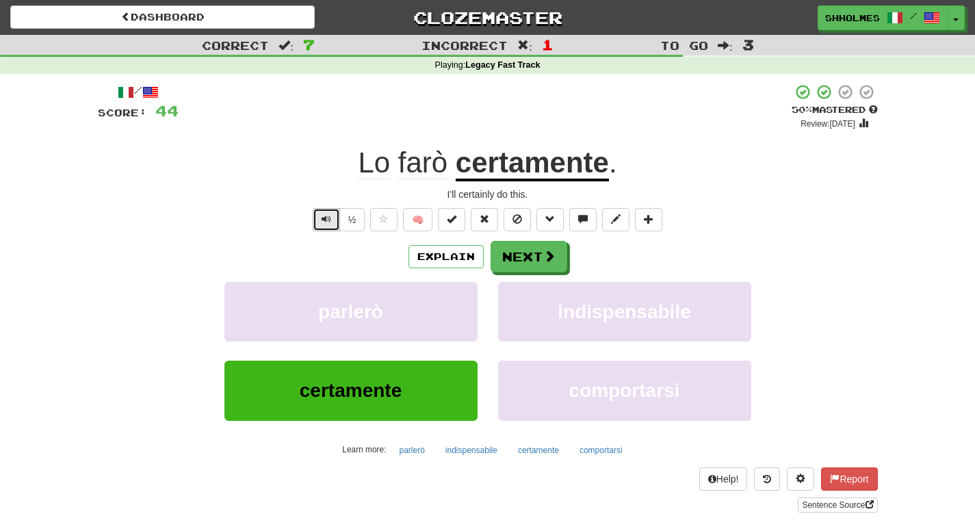
click at [316, 226] on button "Text-to-speech controls" at bounding box center [326, 219] width 27 height 23
click at [518, 258] on button "Next" at bounding box center [529, 257] width 77 height 31
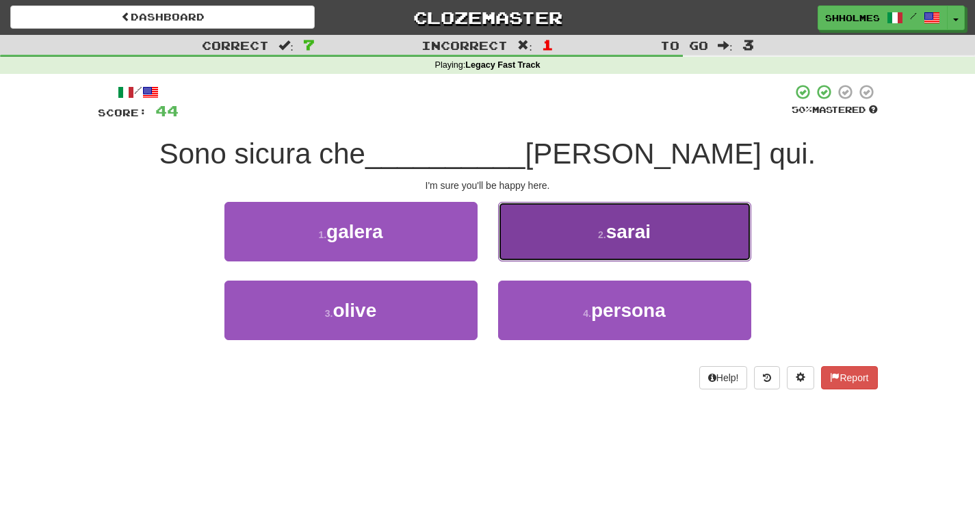
click at [572, 235] on button "2 . sarai" at bounding box center [624, 232] width 253 height 60
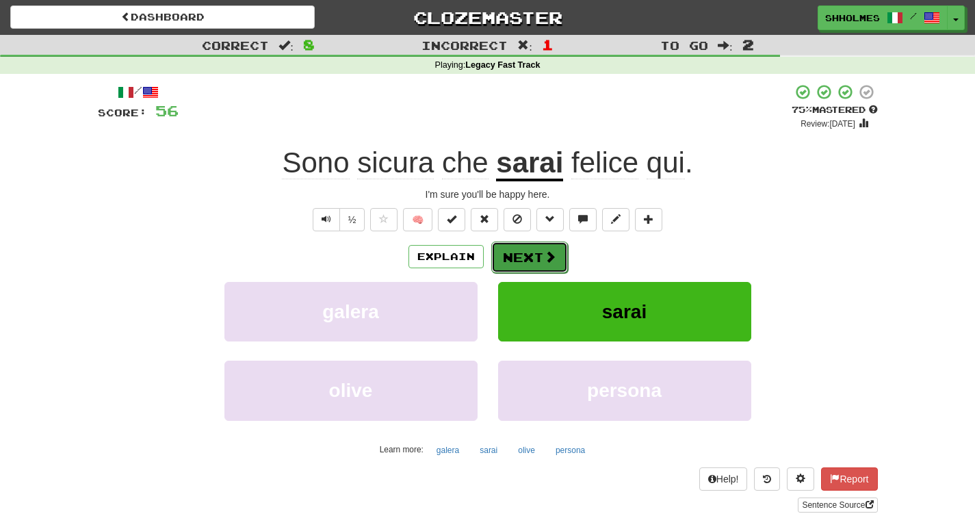
click at [511, 255] on button "Next" at bounding box center [529, 257] width 77 height 31
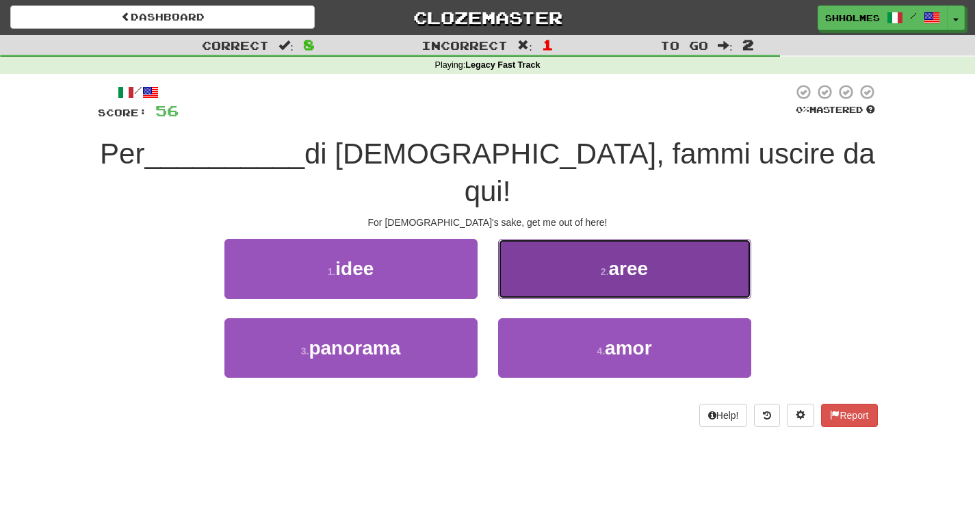
click at [525, 239] on button "2 . aree" at bounding box center [624, 269] width 253 height 60
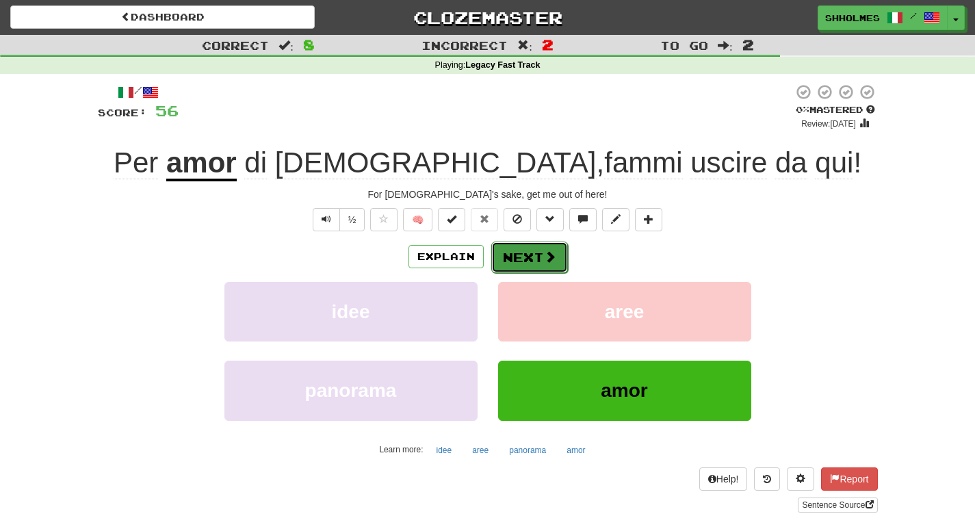
click at [541, 257] on button "Next" at bounding box center [529, 257] width 77 height 31
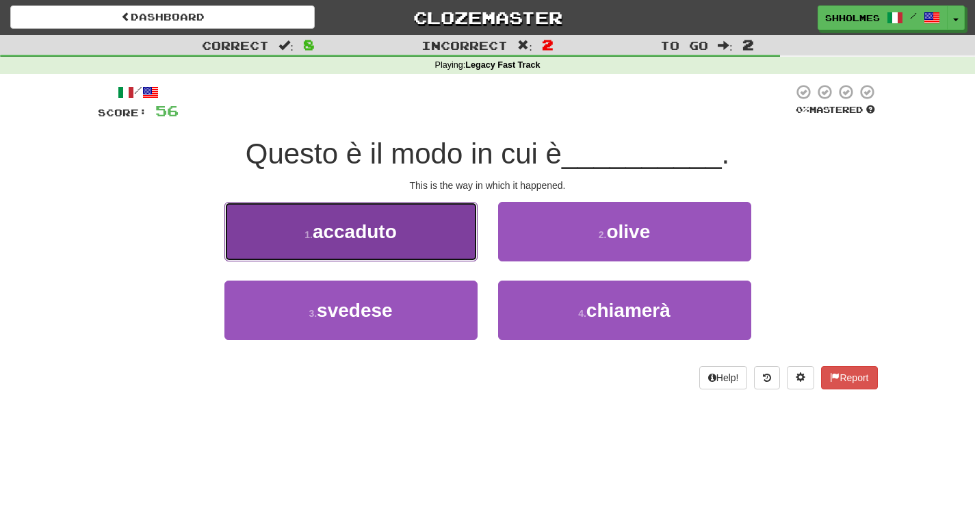
click at [439, 241] on button "1 . accaduto" at bounding box center [350, 232] width 253 height 60
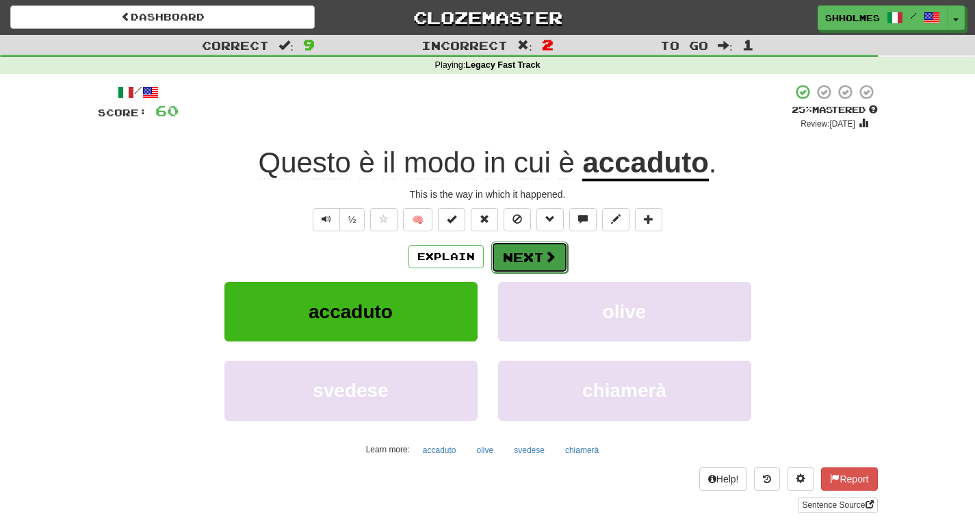
click at [515, 251] on button "Next" at bounding box center [529, 257] width 77 height 31
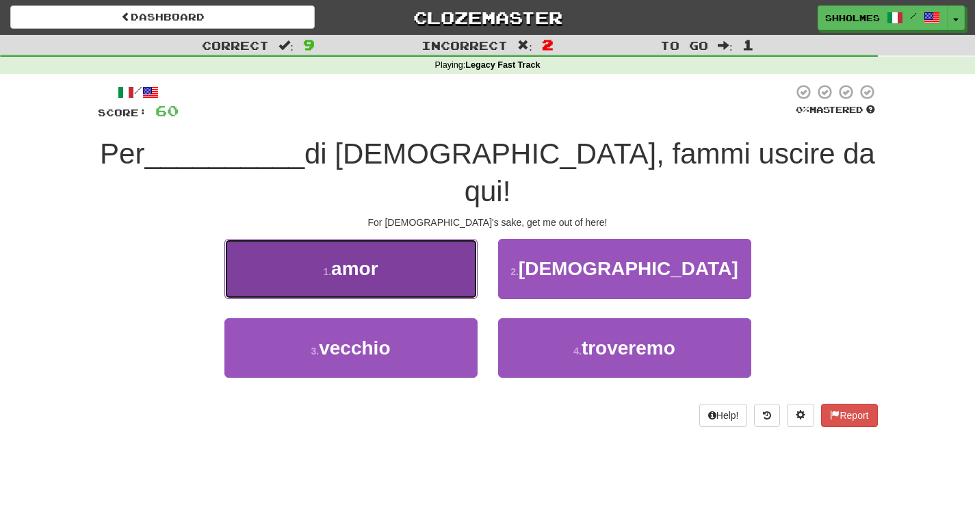
click at [434, 239] on button "1 . amor" at bounding box center [350, 269] width 253 height 60
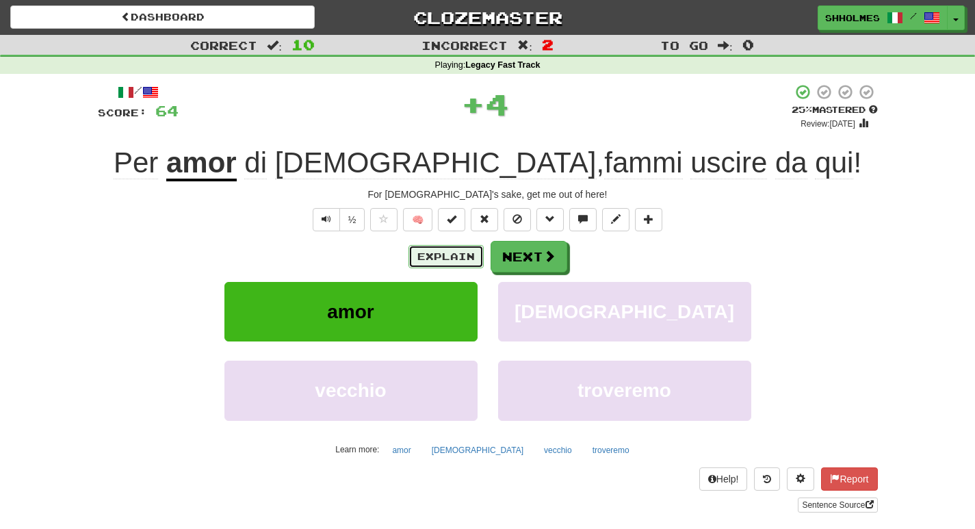
click at [438, 251] on button "Explain" at bounding box center [446, 256] width 75 height 23
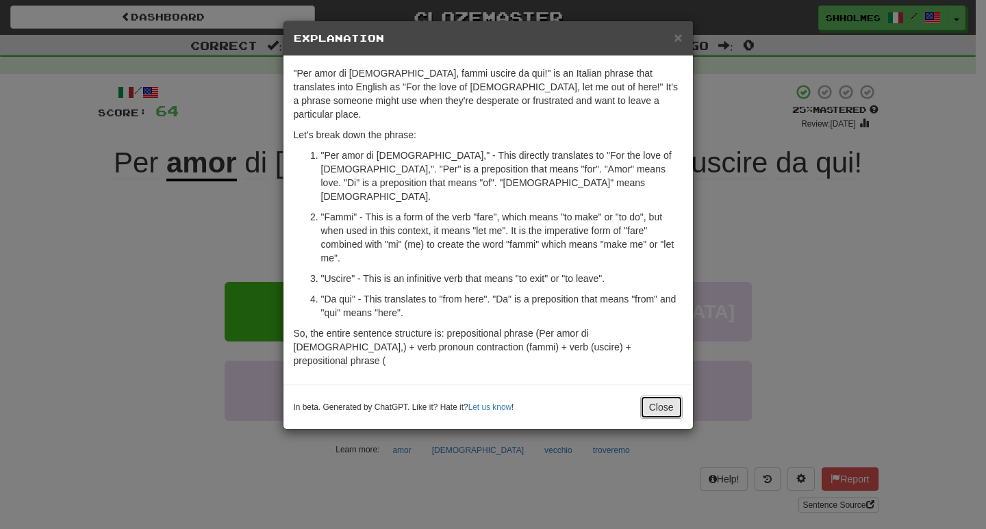
click at [649, 396] on button "Close" at bounding box center [661, 407] width 42 height 23
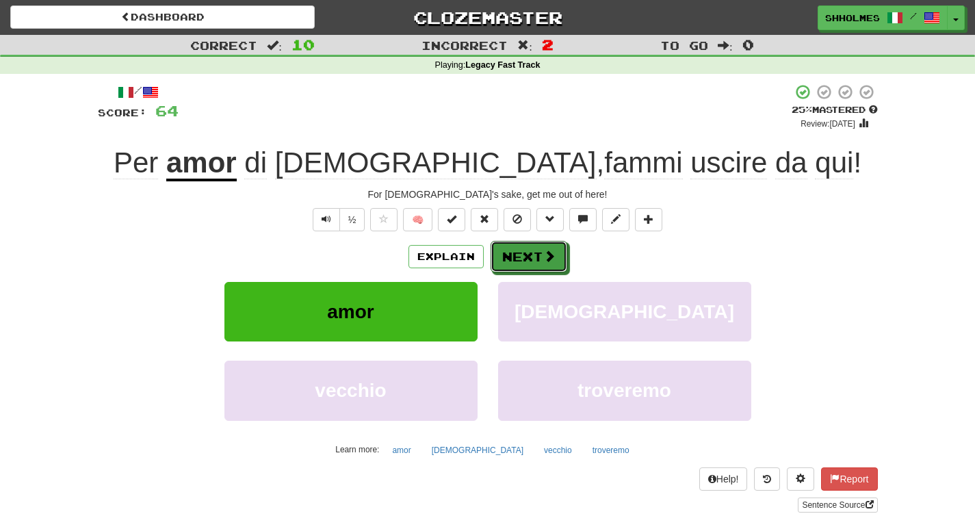
click at [536, 247] on button "Next" at bounding box center [529, 256] width 77 height 31
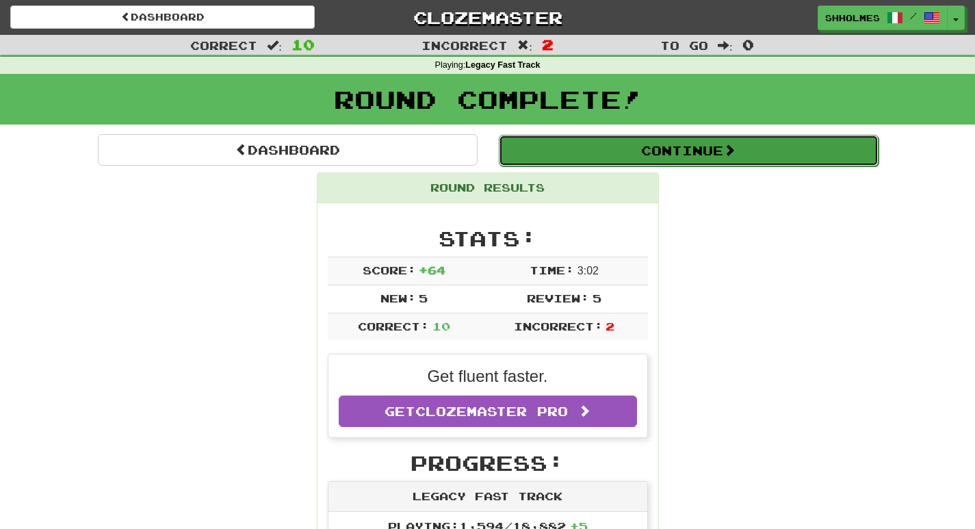
click at [595, 153] on button "Continue" at bounding box center [689, 150] width 380 height 31
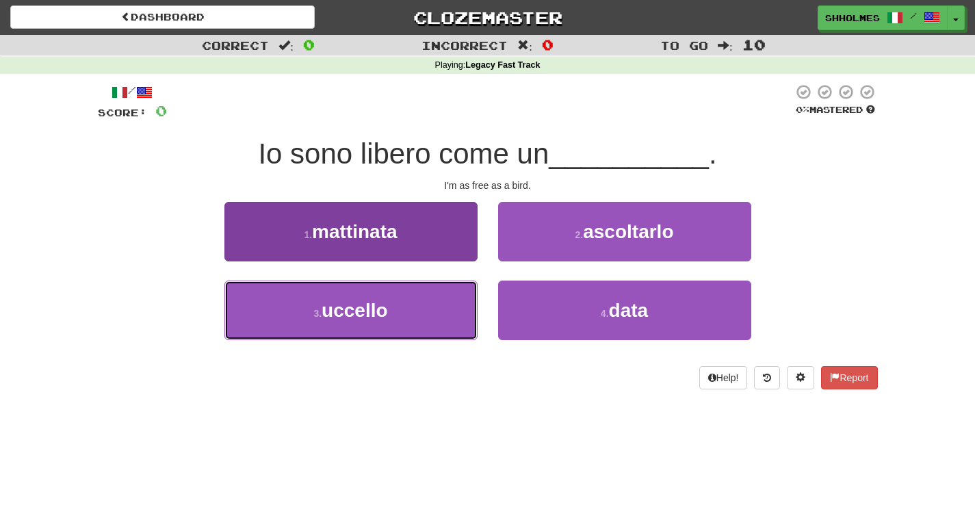
click at [426, 320] on button "3 . [PERSON_NAME]" at bounding box center [350, 311] width 253 height 60
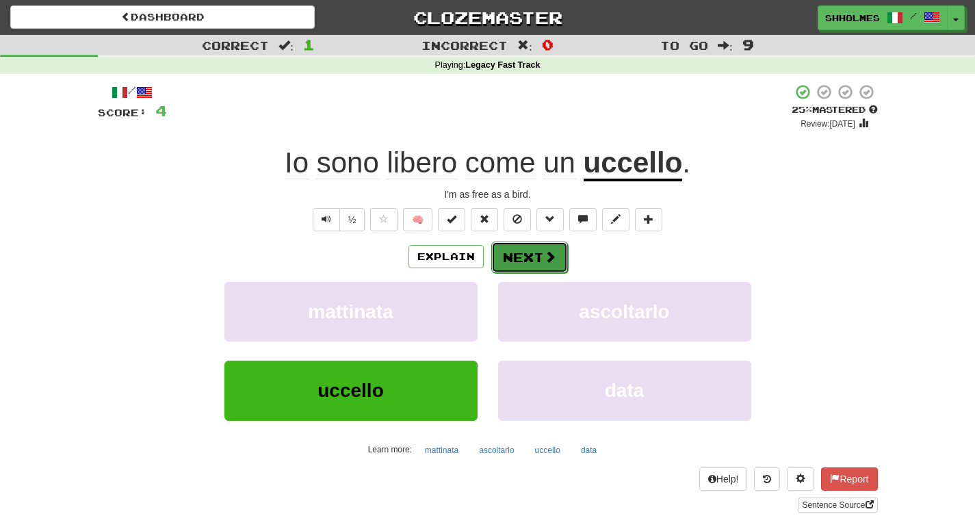
click at [544, 259] on span at bounding box center [550, 256] width 12 height 12
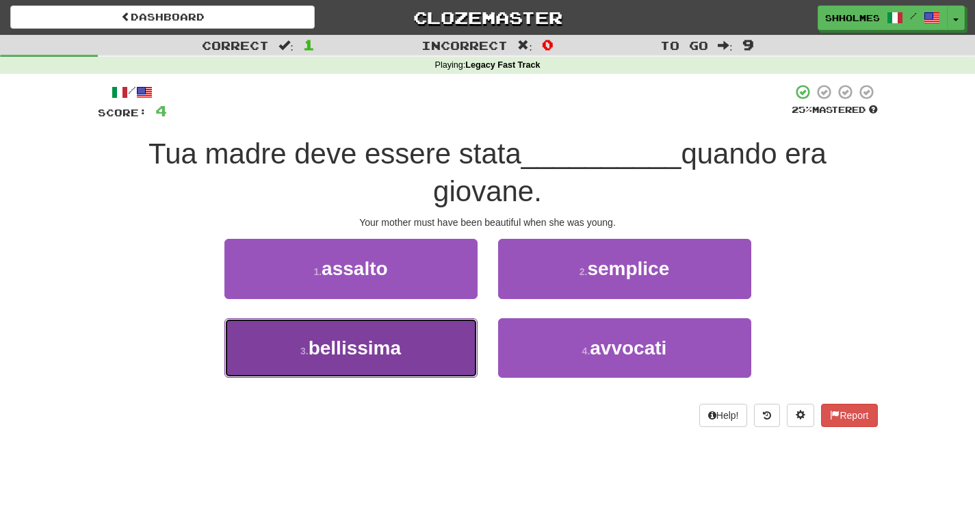
click at [433, 352] on button "3 . bellissima" at bounding box center [350, 348] width 253 height 60
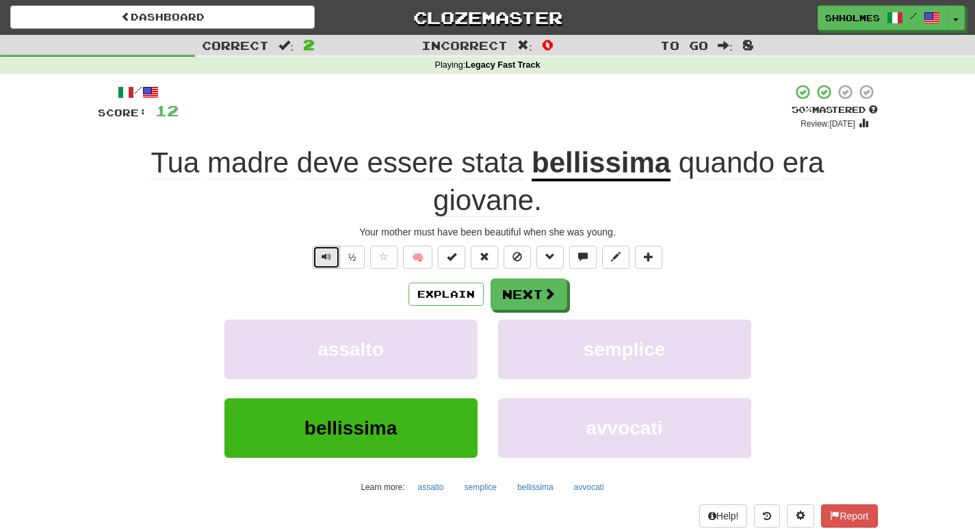
click at [324, 257] on span "Text-to-speech controls" at bounding box center [327, 257] width 10 height 10
click at [509, 298] on button "Next" at bounding box center [529, 294] width 77 height 31
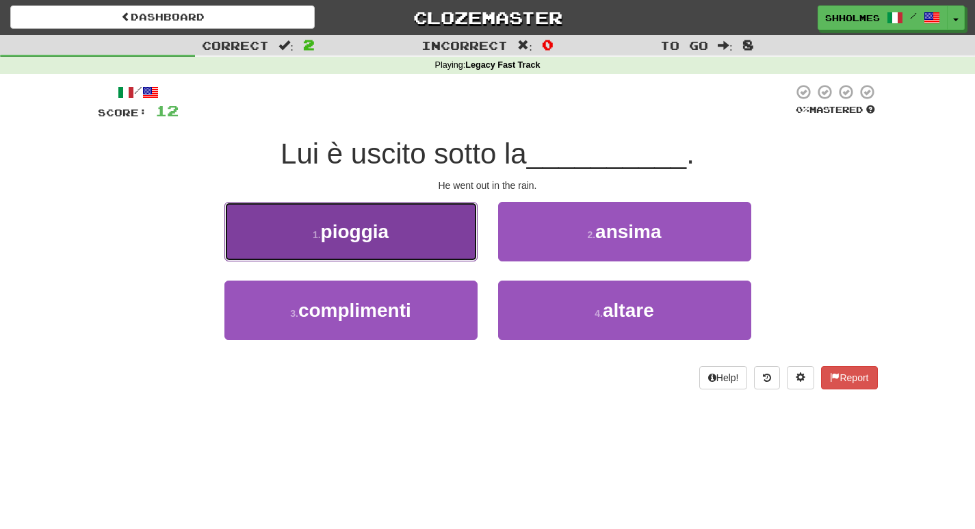
click at [407, 253] on button "1 . pioggia" at bounding box center [350, 232] width 253 height 60
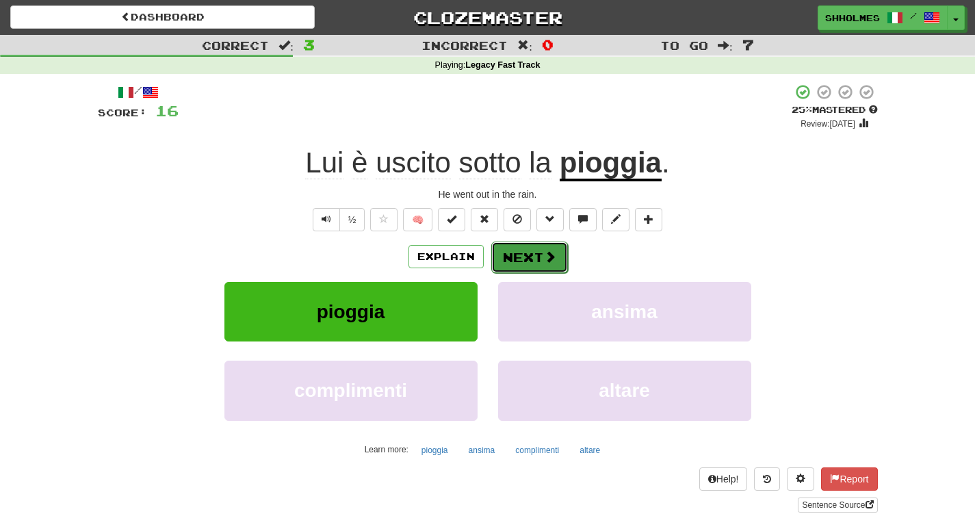
click at [516, 259] on button "Next" at bounding box center [529, 257] width 77 height 31
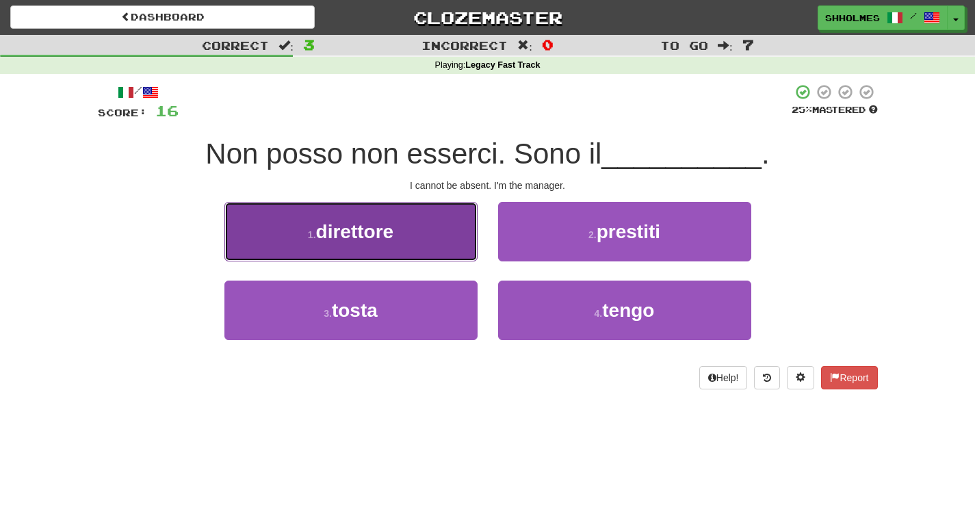
click at [382, 237] on span "direttore" at bounding box center [355, 231] width 78 height 21
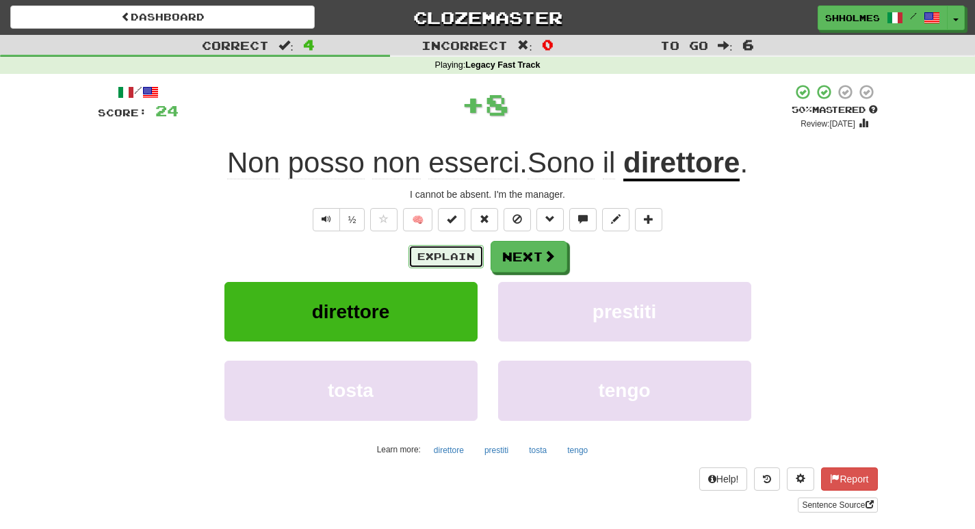
click at [425, 257] on button "Explain" at bounding box center [446, 256] width 75 height 23
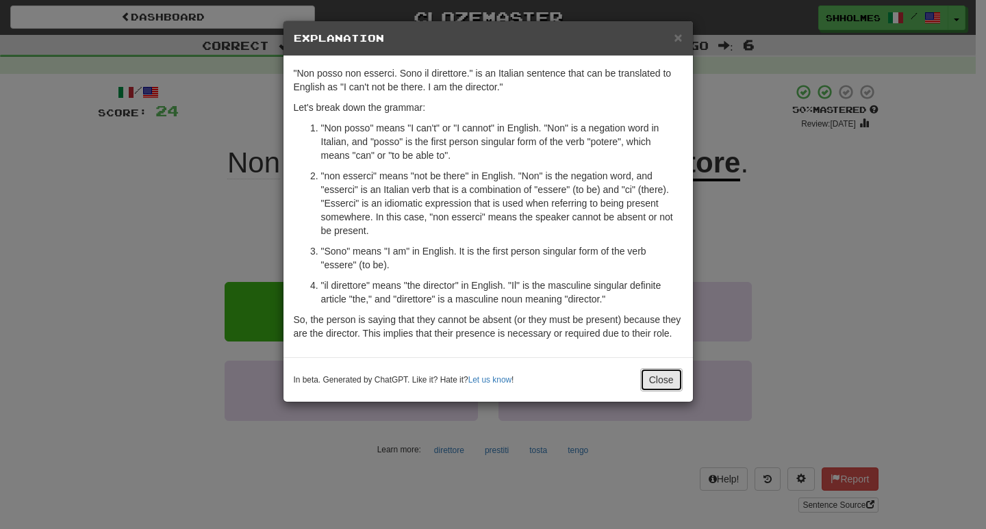
click at [659, 381] on button "Close" at bounding box center [661, 379] width 42 height 23
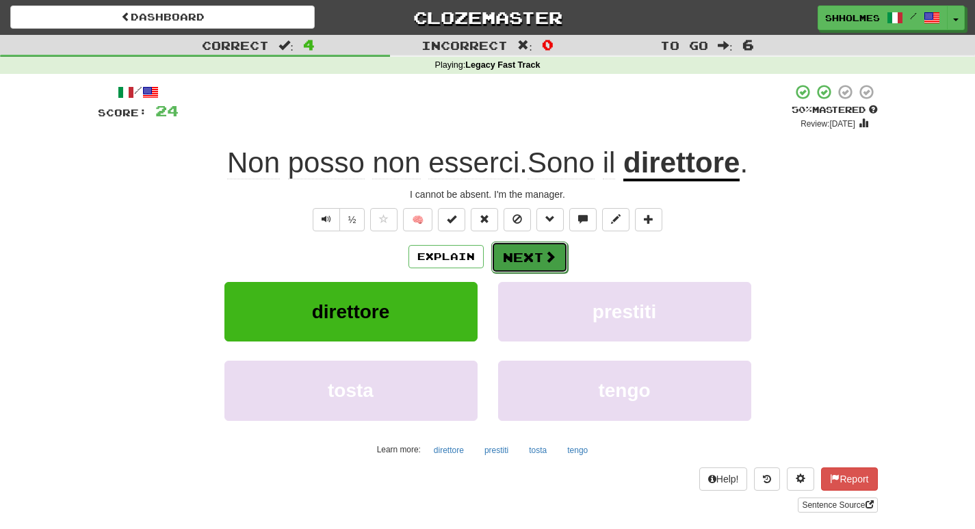
click at [525, 257] on button "Next" at bounding box center [529, 257] width 77 height 31
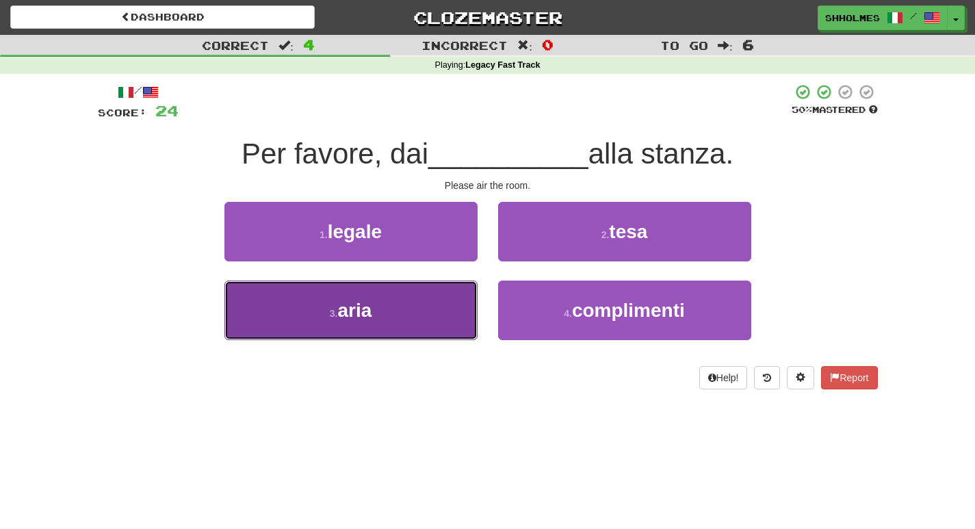
click at [398, 320] on button "3 . aria" at bounding box center [350, 311] width 253 height 60
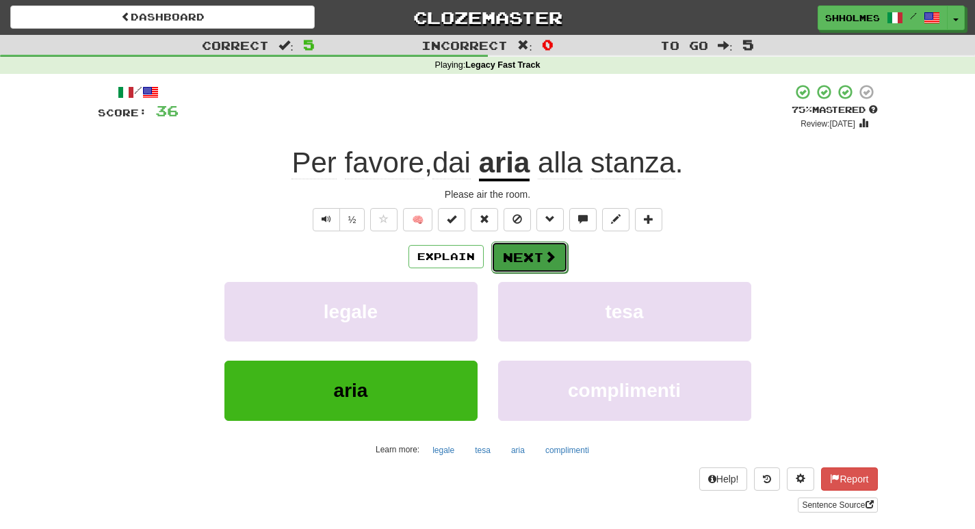
click at [509, 251] on button "Next" at bounding box center [529, 257] width 77 height 31
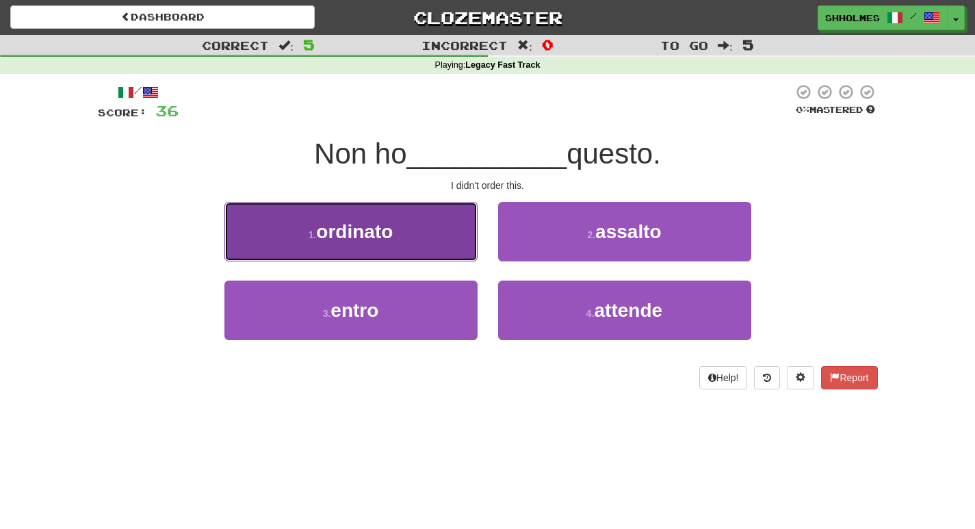
click at [468, 241] on button "1 . ordinato" at bounding box center [350, 232] width 253 height 60
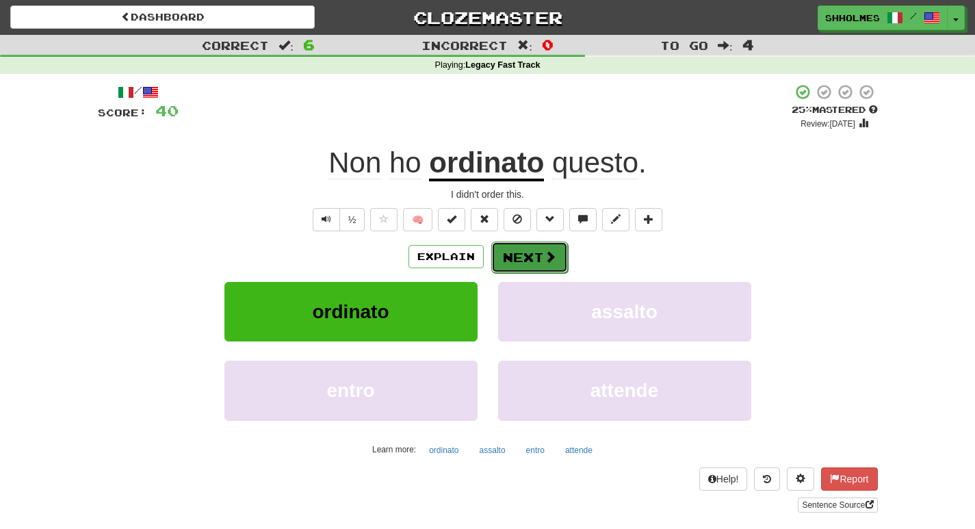
click at [519, 262] on button "Next" at bounding box center [529, 257] width 77 height 31
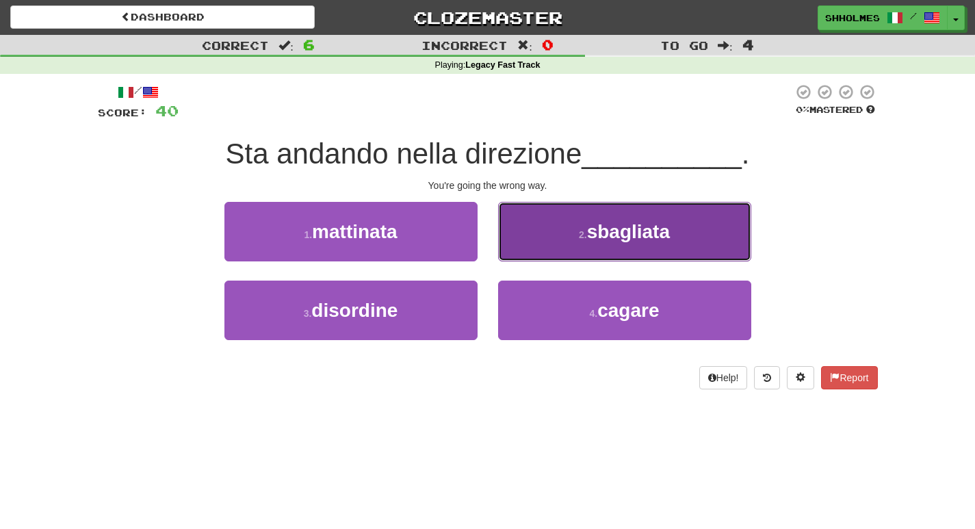
click at [580, 241] on button "2 . sbagliata" at bounding box center [624, 232] width 253 height 60
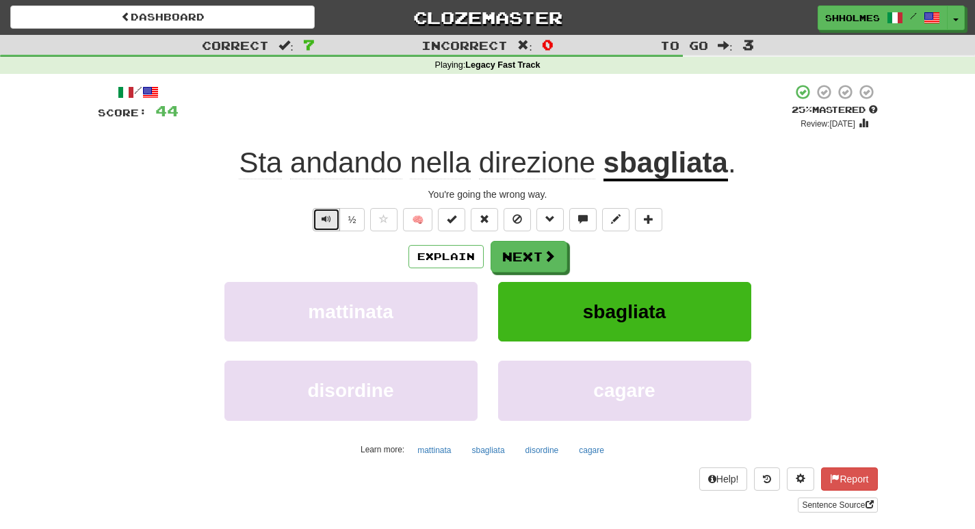
click at [319, 224] on button "Text-to-speech controls" at bounding box center [326, 219] width 27 height 23
click at [509, 255] on button "Next" at bounding box center [529, 257] width 77 height 31
